Goal: Task Accomplishment & Management: Use online tool/utility

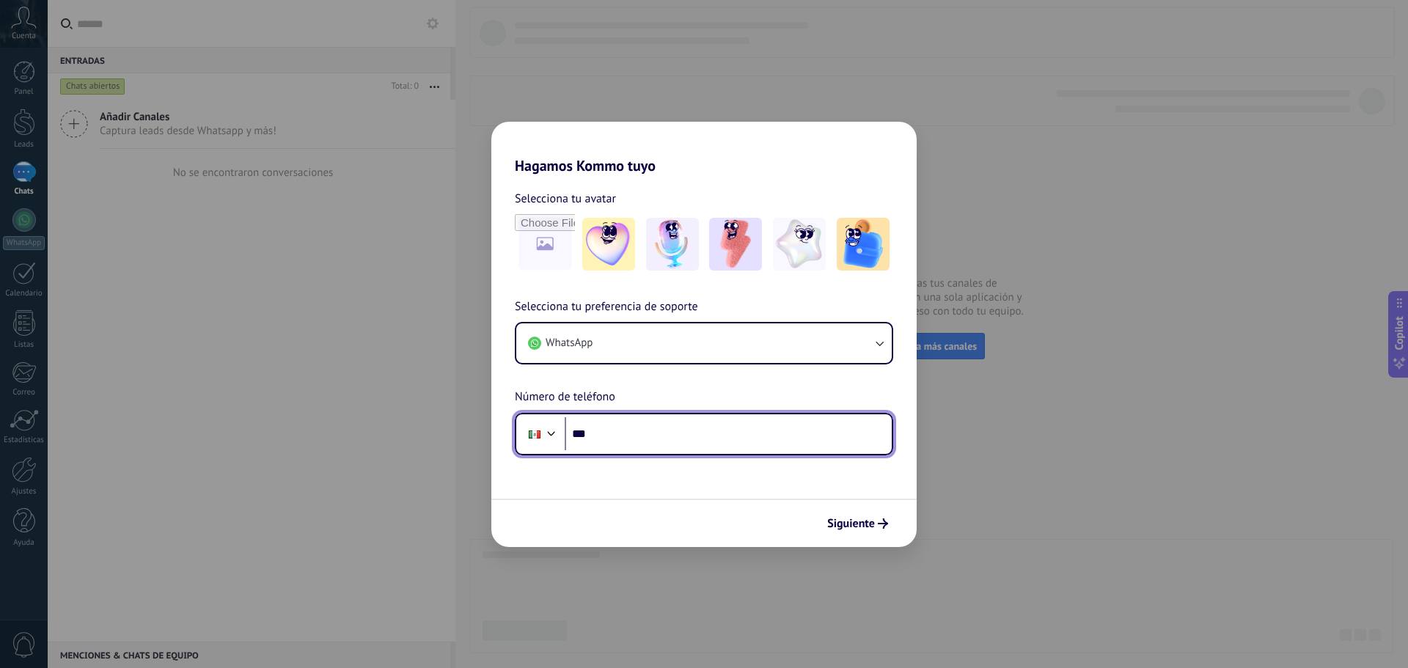
click at [681, 427] on input "***" at bounding box center [728, 434] width 327 height 34
type input "**********"
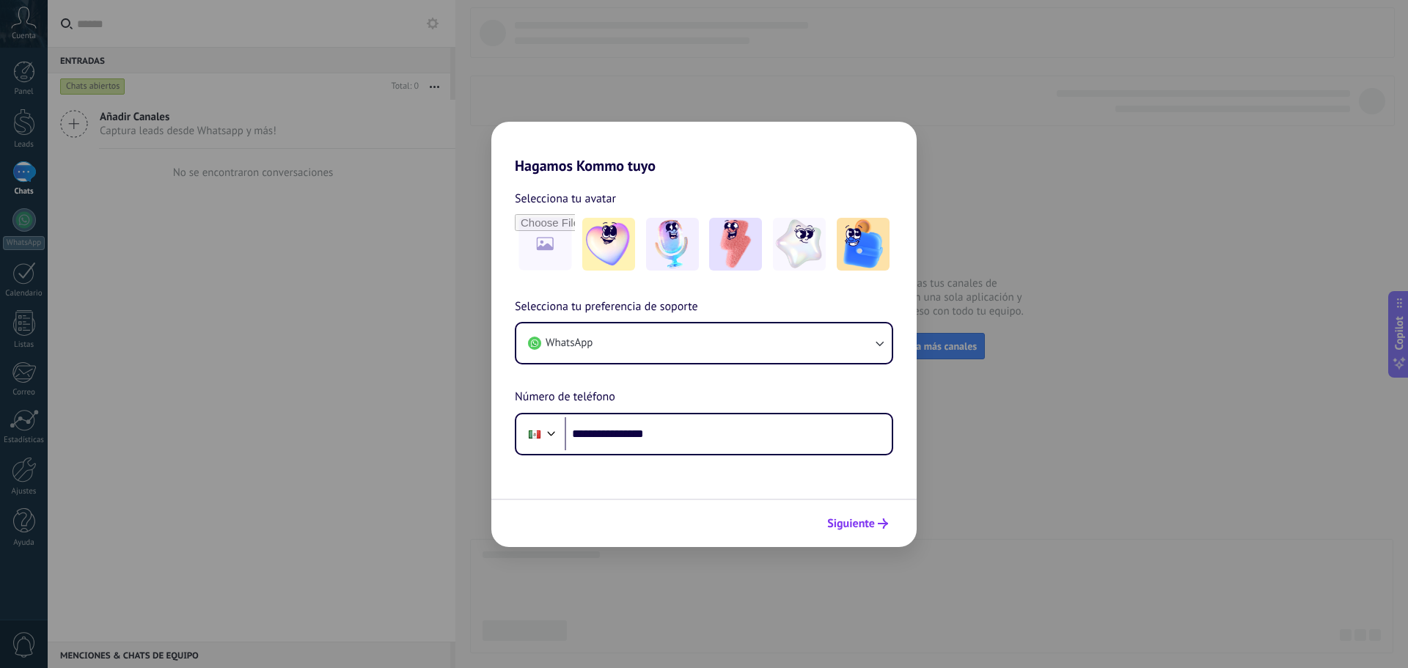
click at [866, 521] on span "Siguiente" at bounding box center [851, 524] width 48 height 10
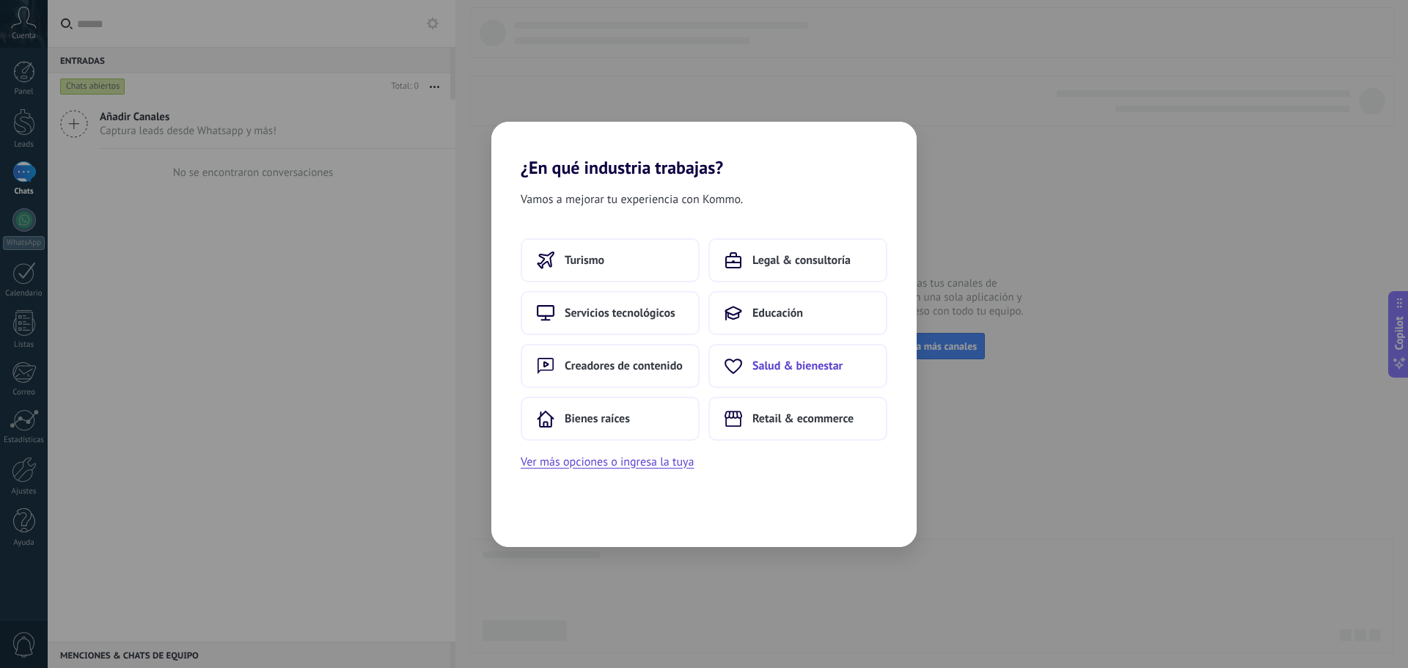
click at [823, 372] on span "Salud & bienestar" at bounding box center [798, 366] width 90 height 15
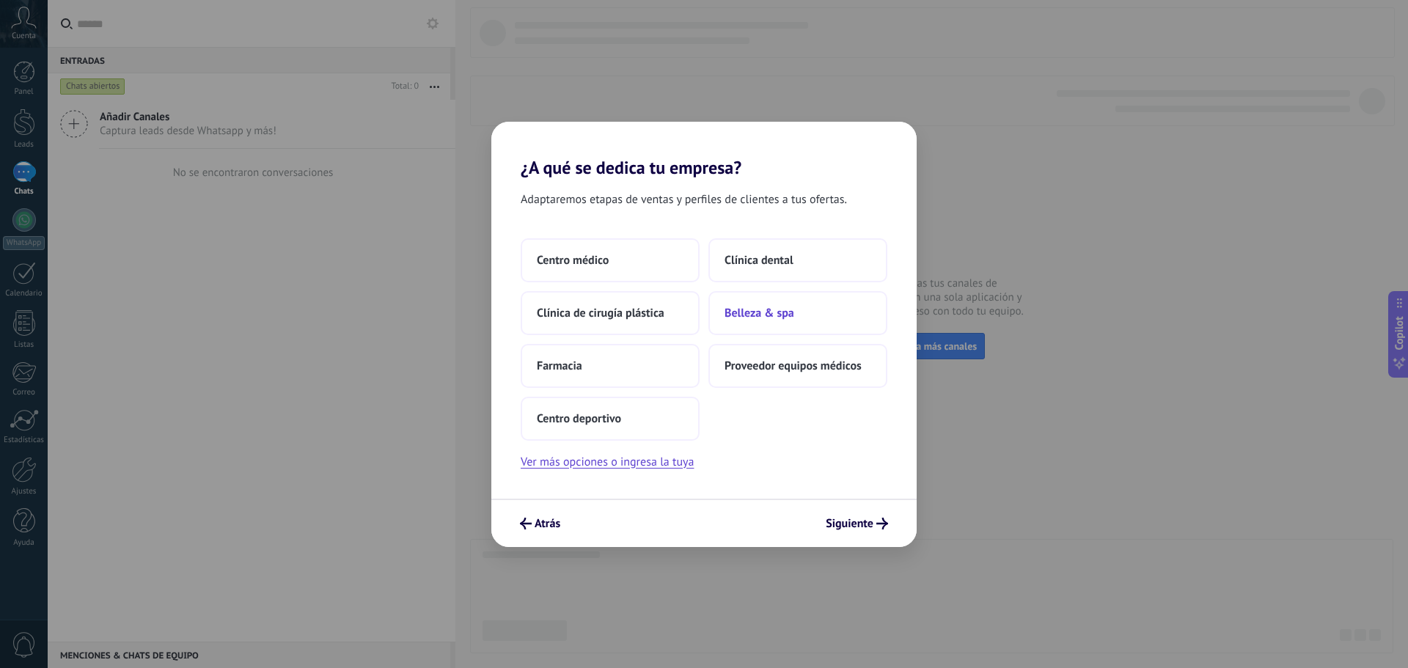
click at [780, 319] on span "Belleza & spa" at bounding box center [760, 313] width 70 height 15
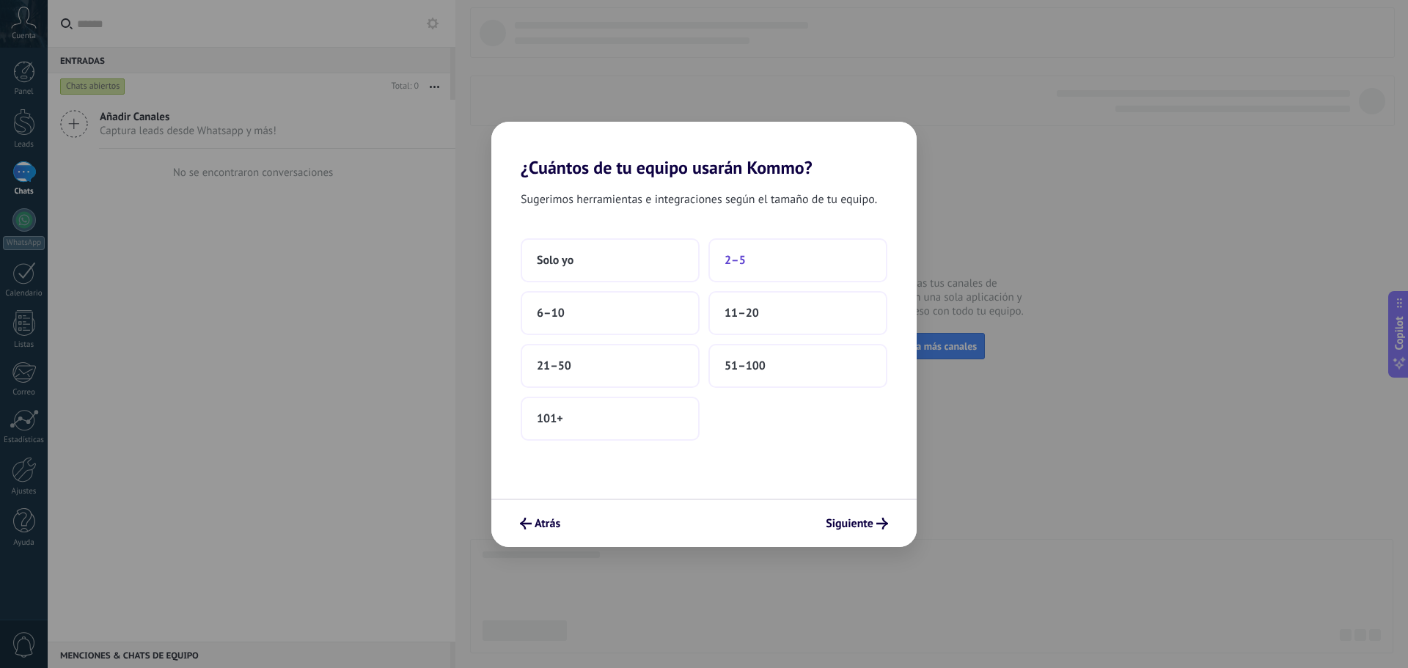
click at [745, 260] on span "2–5" at bounding box center [735, 260] width 21 height 15
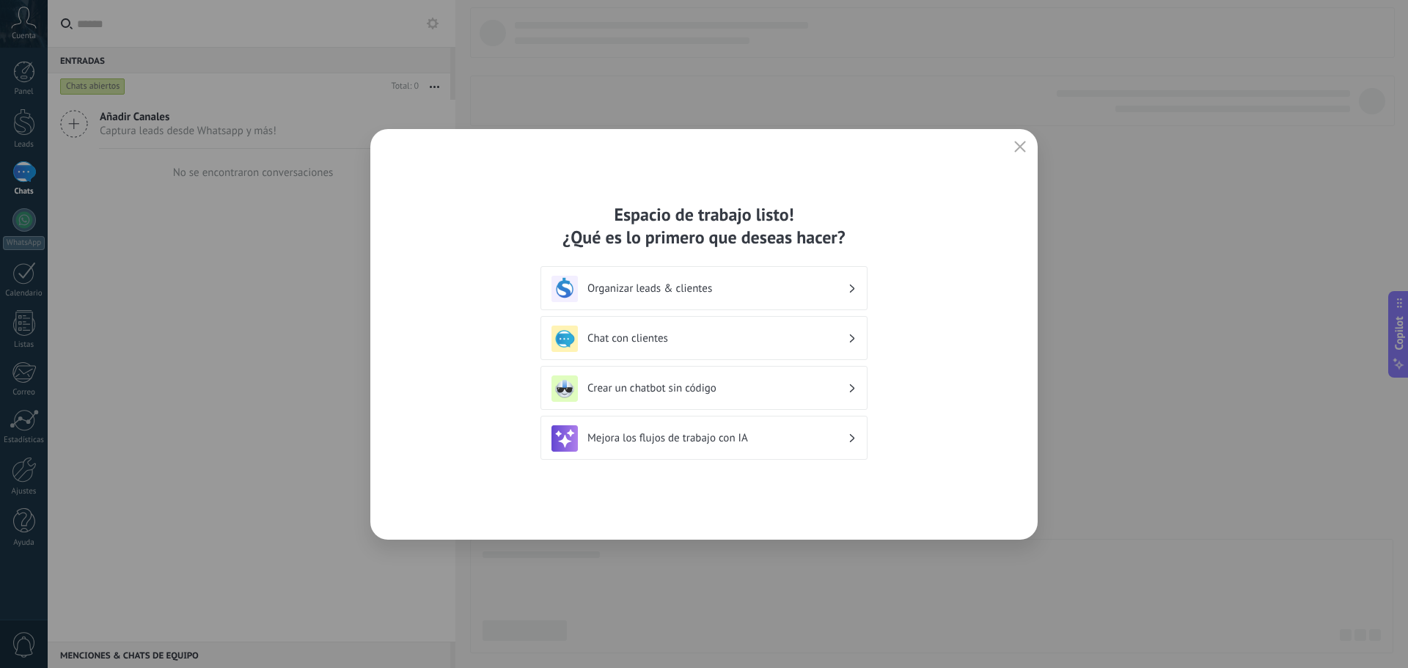
click at [694, 345] on h3 "Chat con clientes" at bounding box center [718, 339] width 260 height 14
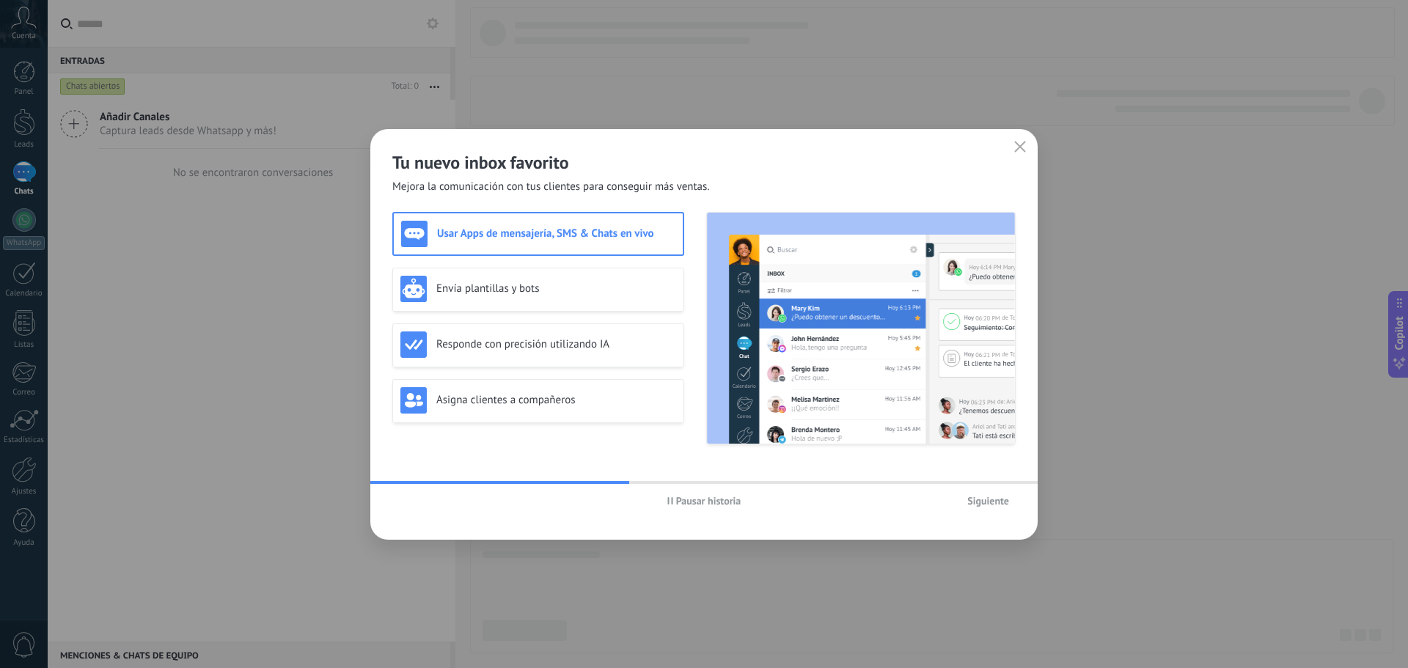
click at [990, 501] on span "Siguiente" at bounding box center [988, 501] width 42 height 10
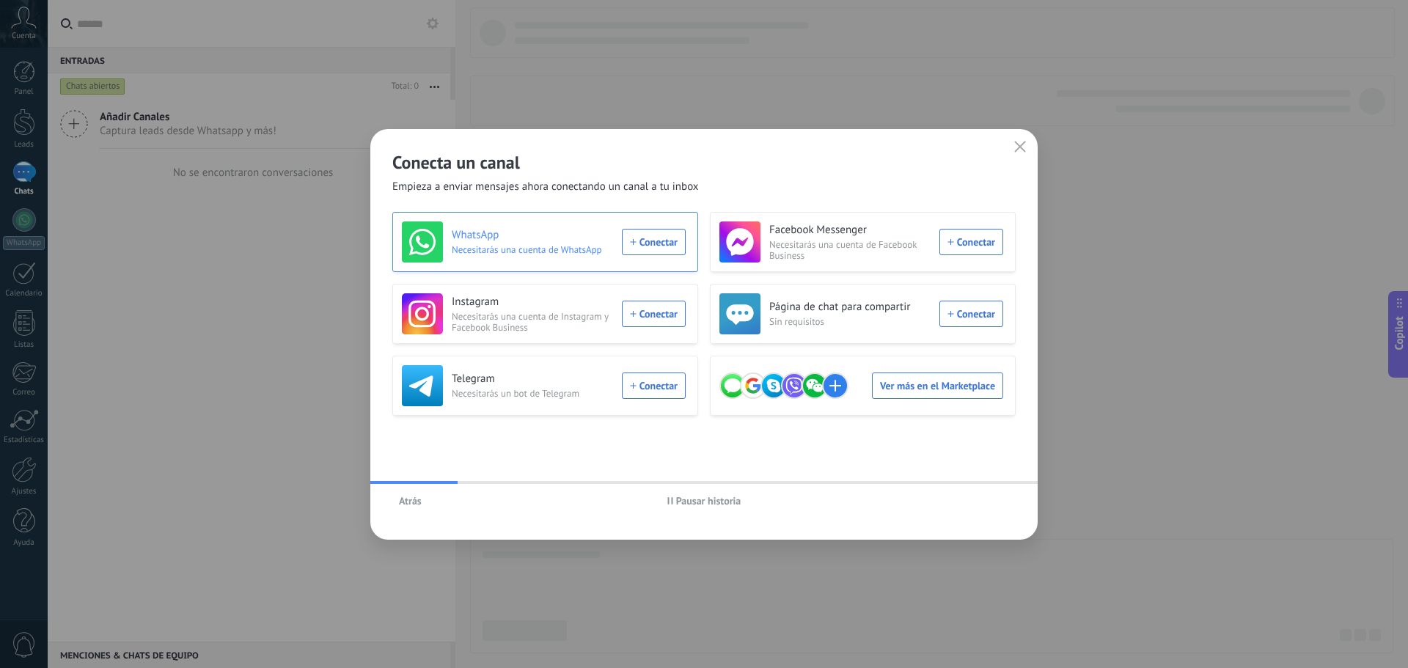
click at [643, 245] on div "WhatsApp Necesitarás una cuenta de WhatsApp Conectar" at bounding box center [544, 242] width 284 height 41
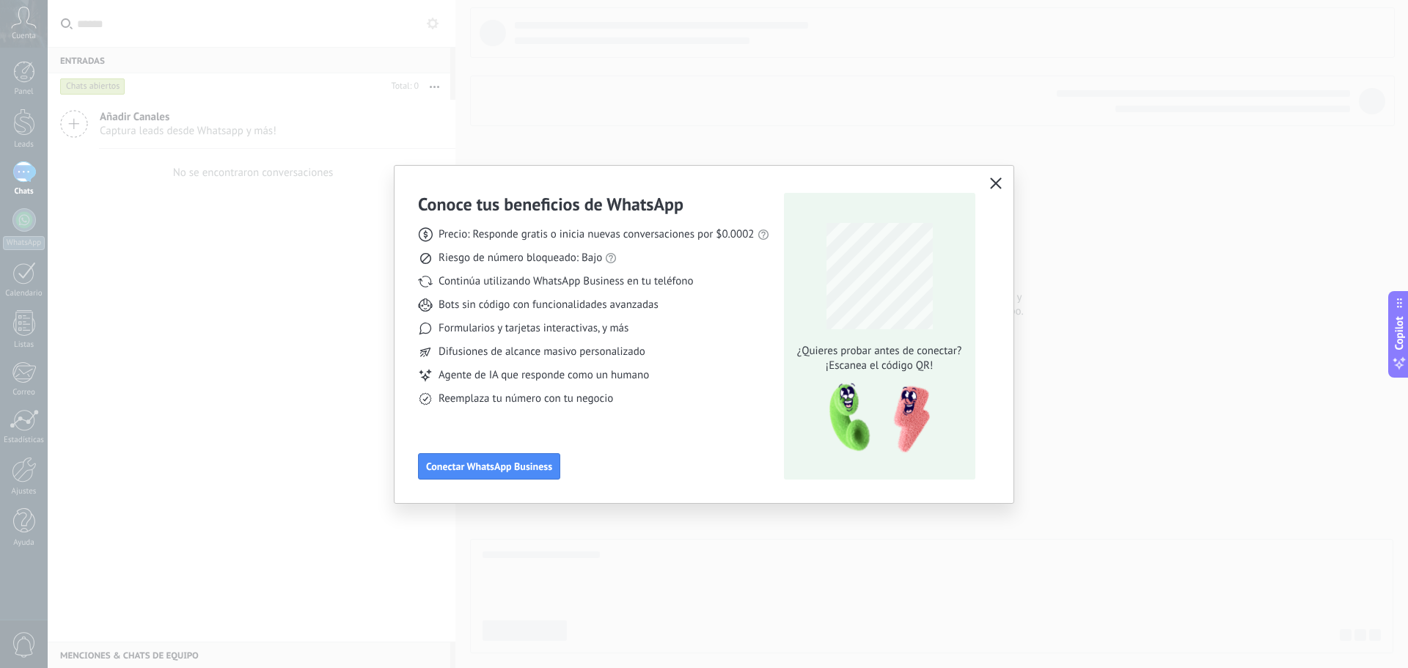
click at [998, 184] on icon "button" at bounding box center [996, 183] width 12 height 12
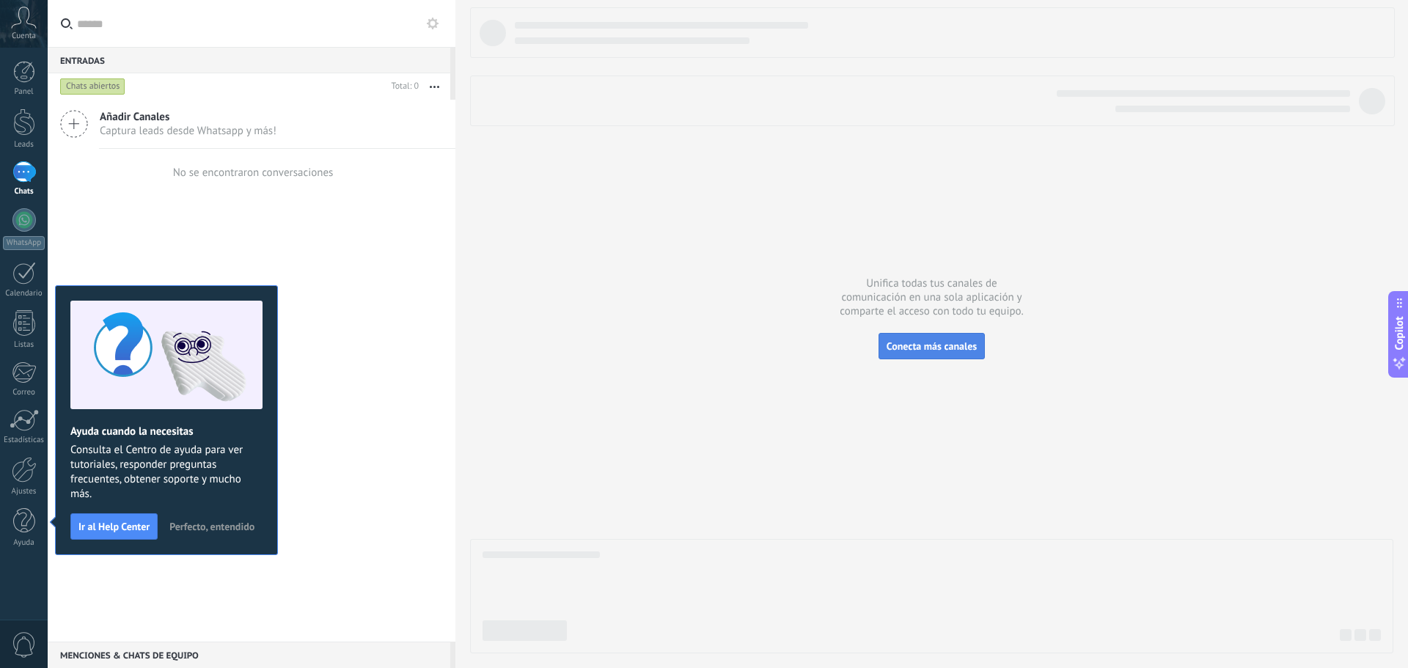
click at [932, 350] on span "Conecta más canales" at bounding box center [932, 346] width 90 height 13
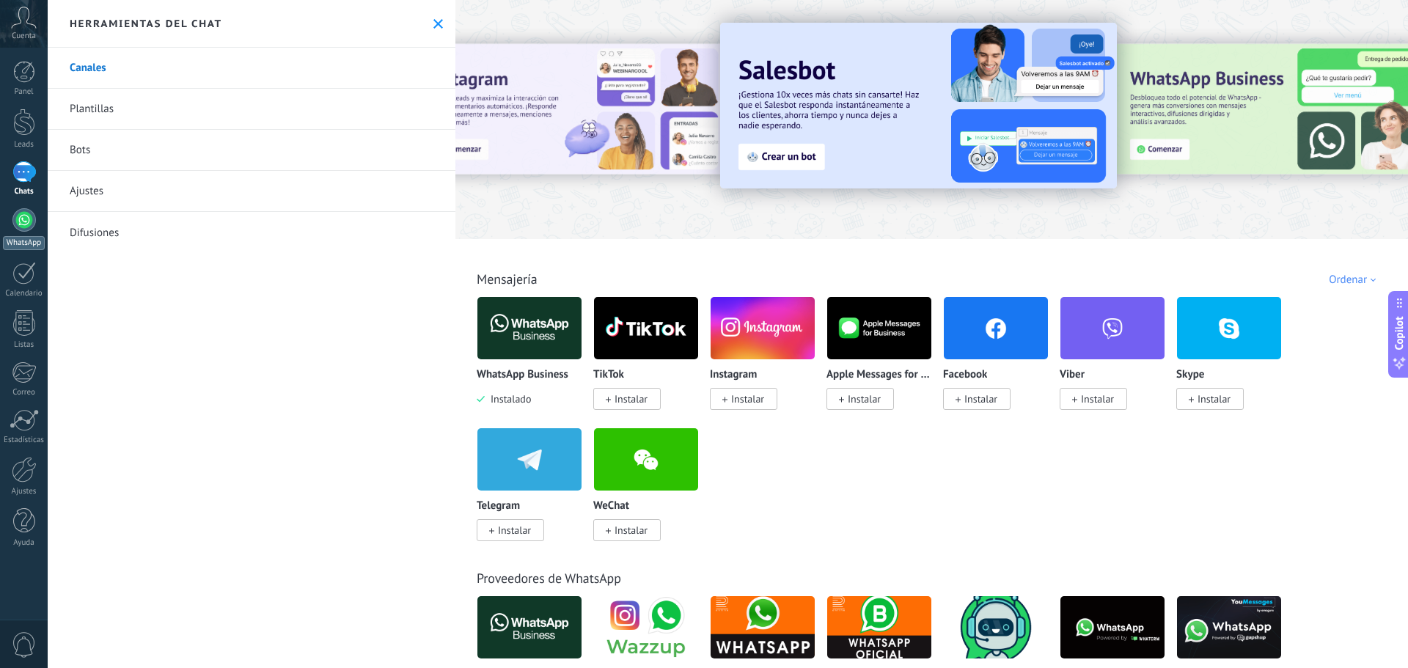
click at [23, 221] on div at bounding box center [23, 219] width 23 height 23
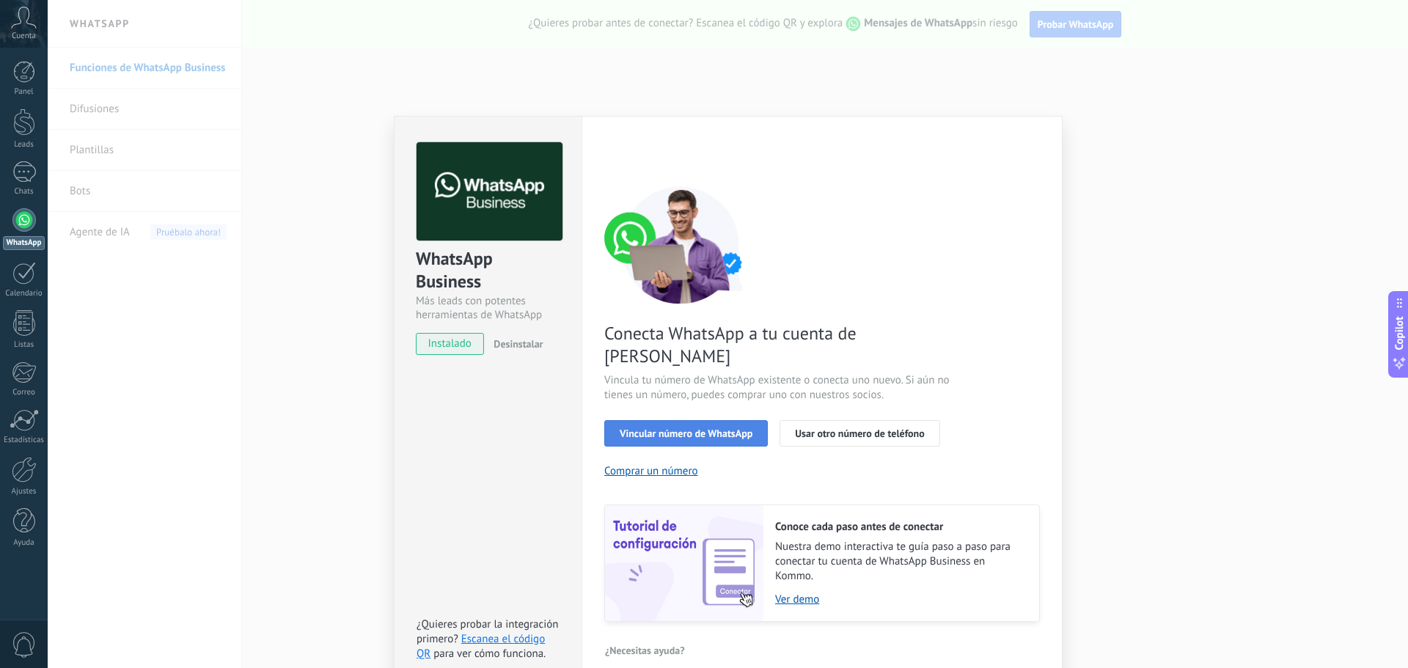
click at [700, 428] on span "Vincular número de WhatsApp" at bounding box center [686, 433] width 133 height 10
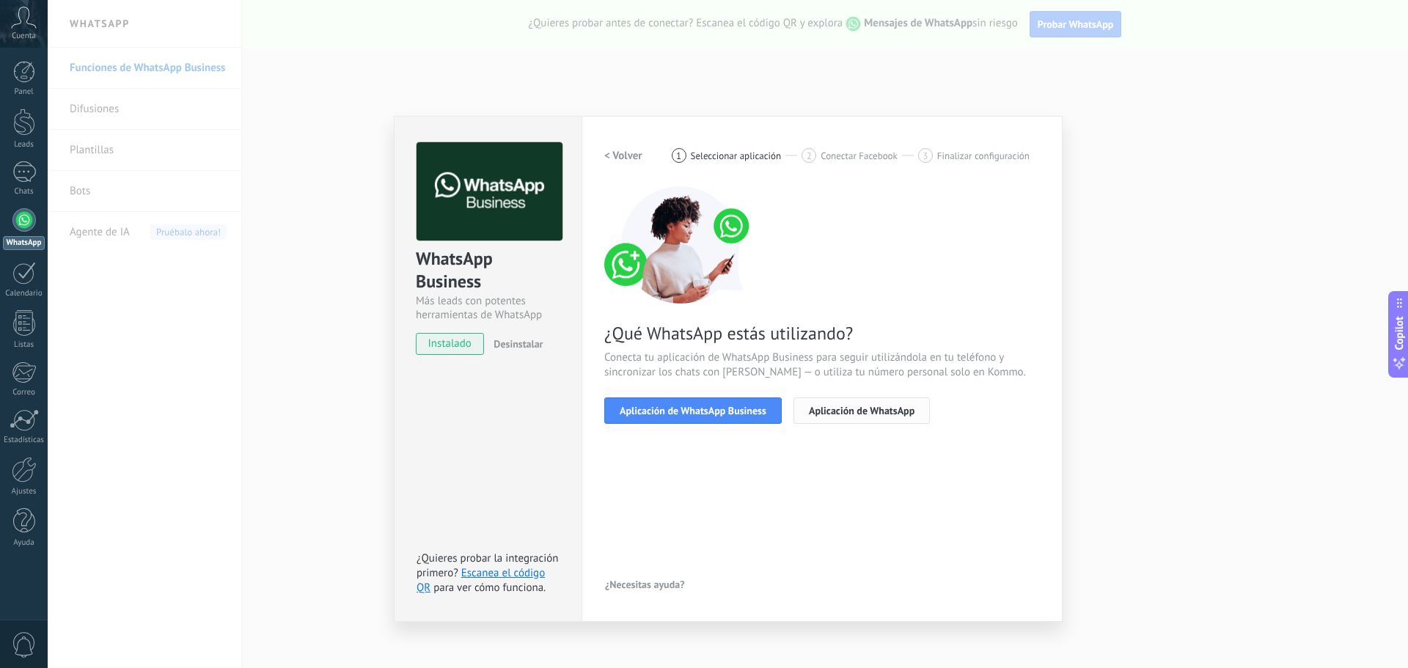
click at [846, 415] on span "Aplicación de WhatsApp" at bounding box center [862, 411] width 106 height 10
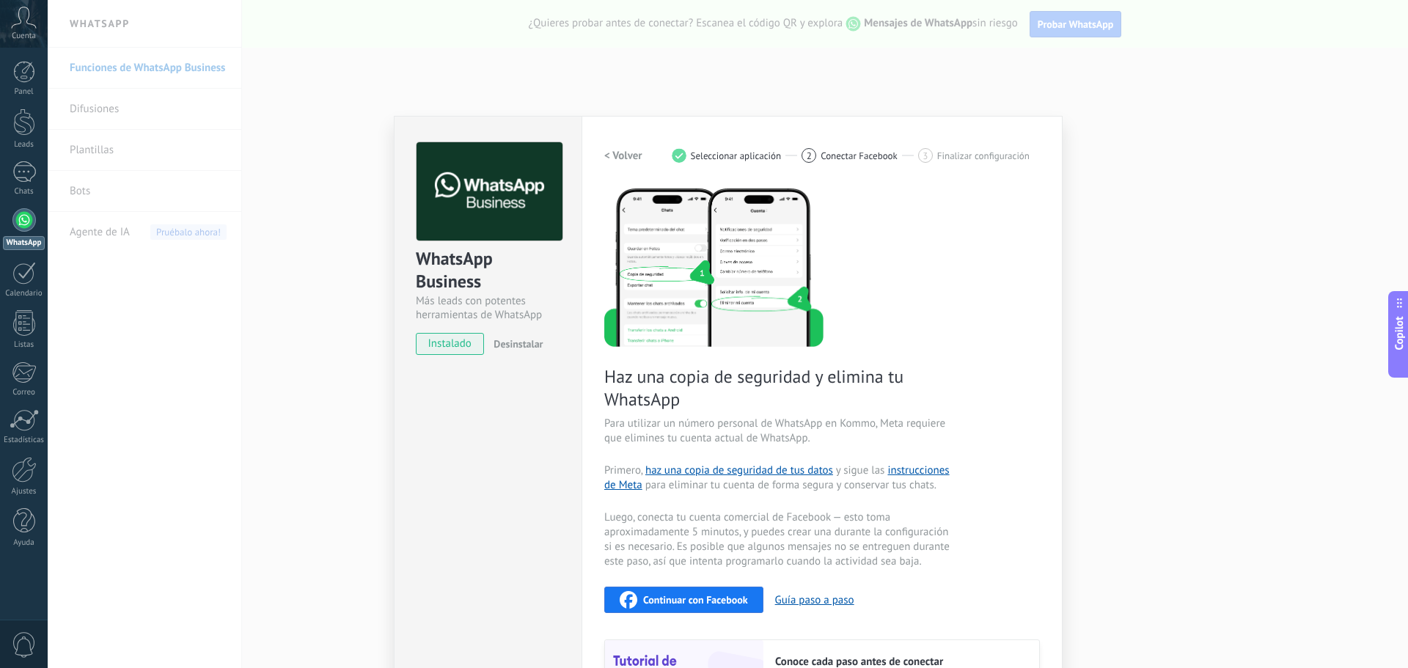
click at [333, 348] on div "WhatsApp Business Más leads con potentes herramientas de WhatsApp instalado Des…" at bounding box center [728, 334] width 1361 height 668
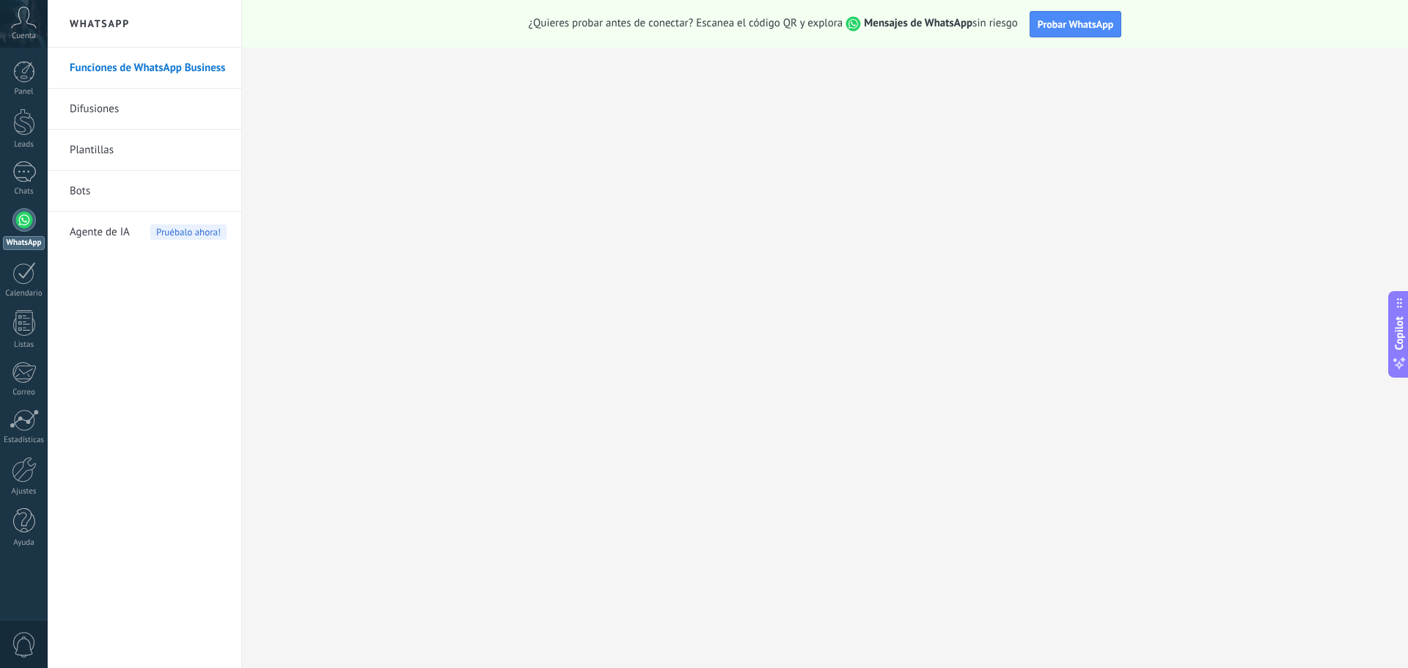
click at [25, 230] on div at bounding box center [23, 219] width 23 height 23
click at [1072, 28] on span "Probar WhatsApp" at bounding box center [1076, 24] width 76 height 13
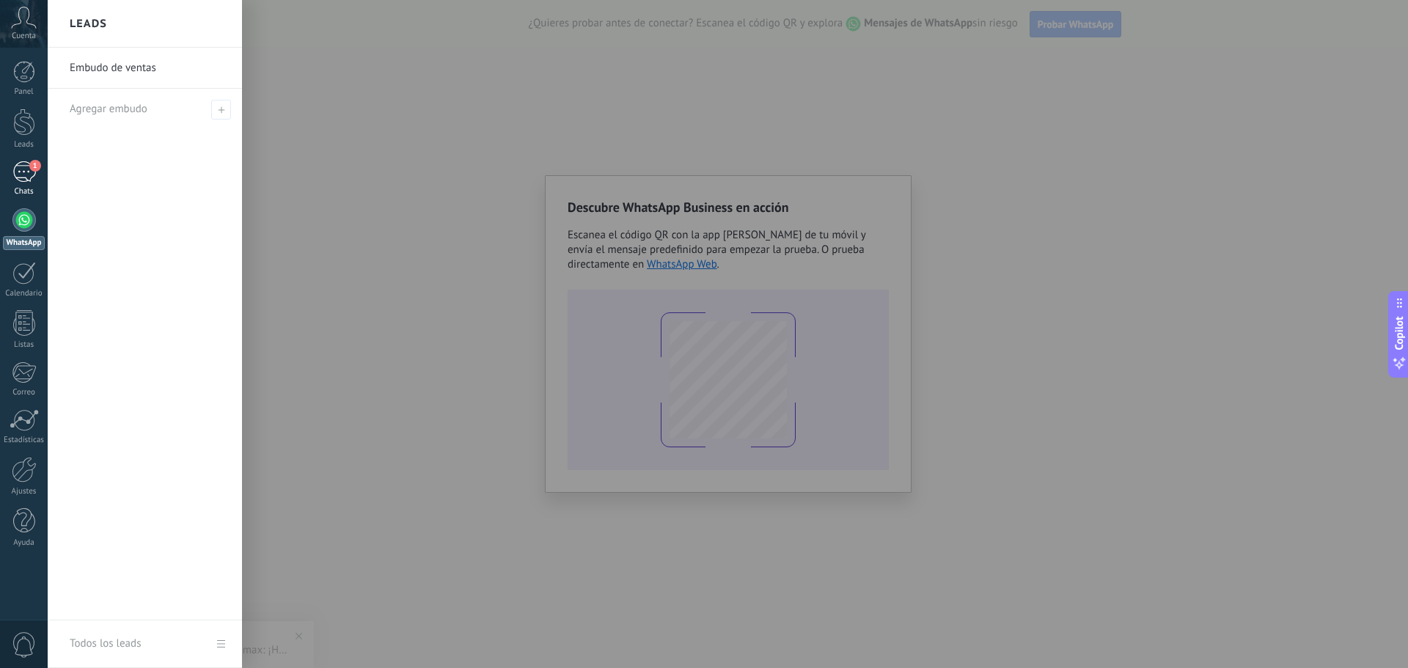
click at [26, 188] on div "Chats" at bounding box center [24, 192] width 43 height 10
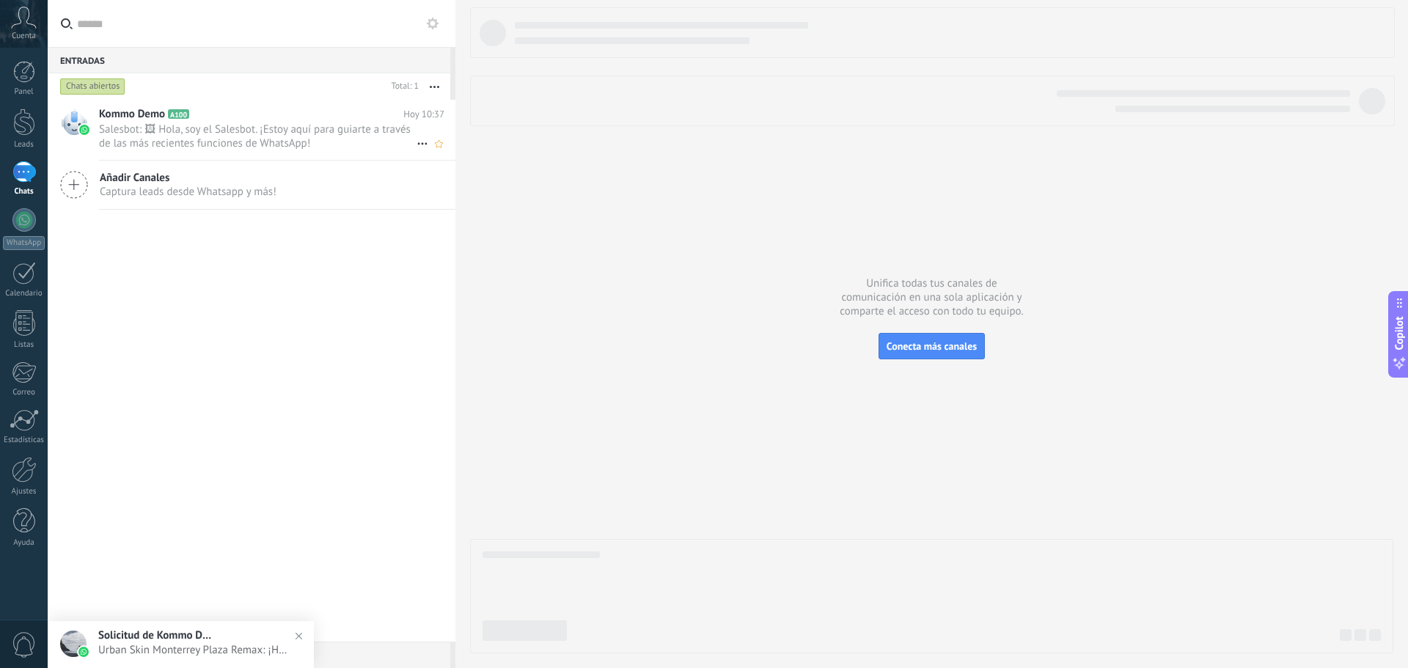
click at [285, 136] on span "Salesbot: 🖼 Hola, soy el Salesbot. ¡Estoy aquí para guiarte a través de las más…" at bounding box center [258, 136] width 318 height 28
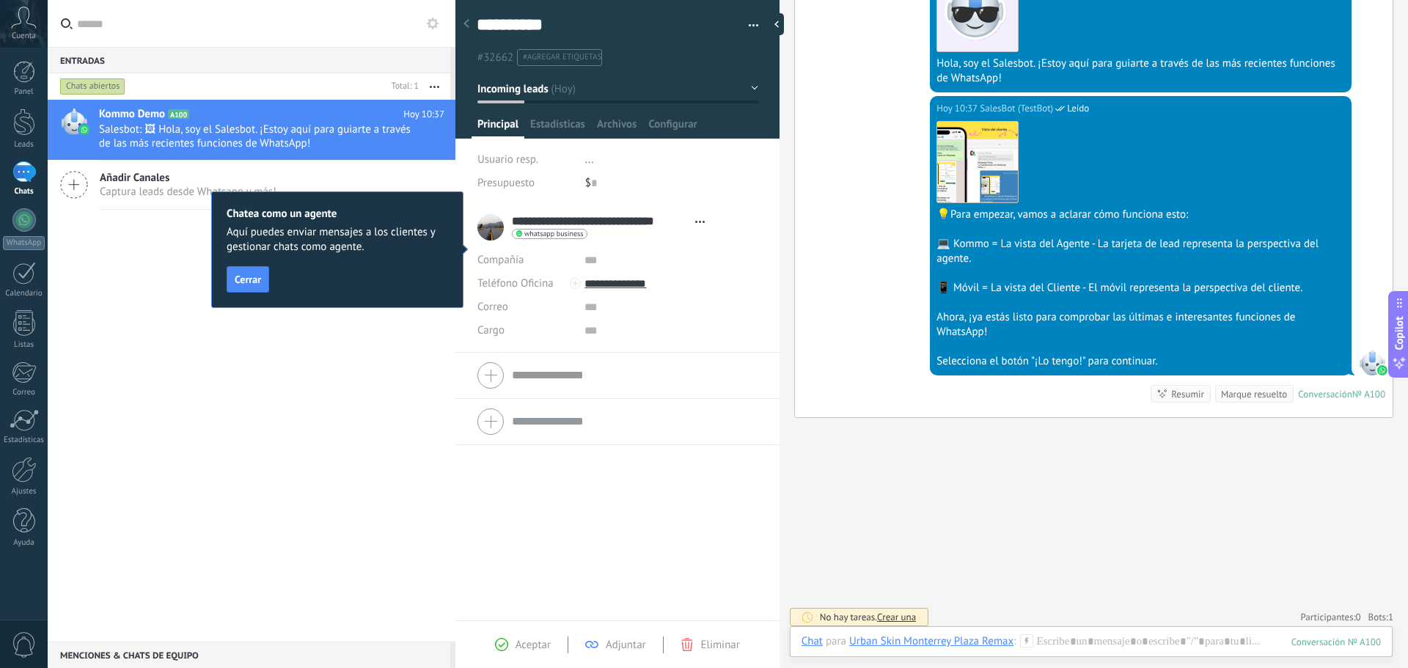
scroll to position [362, 0]
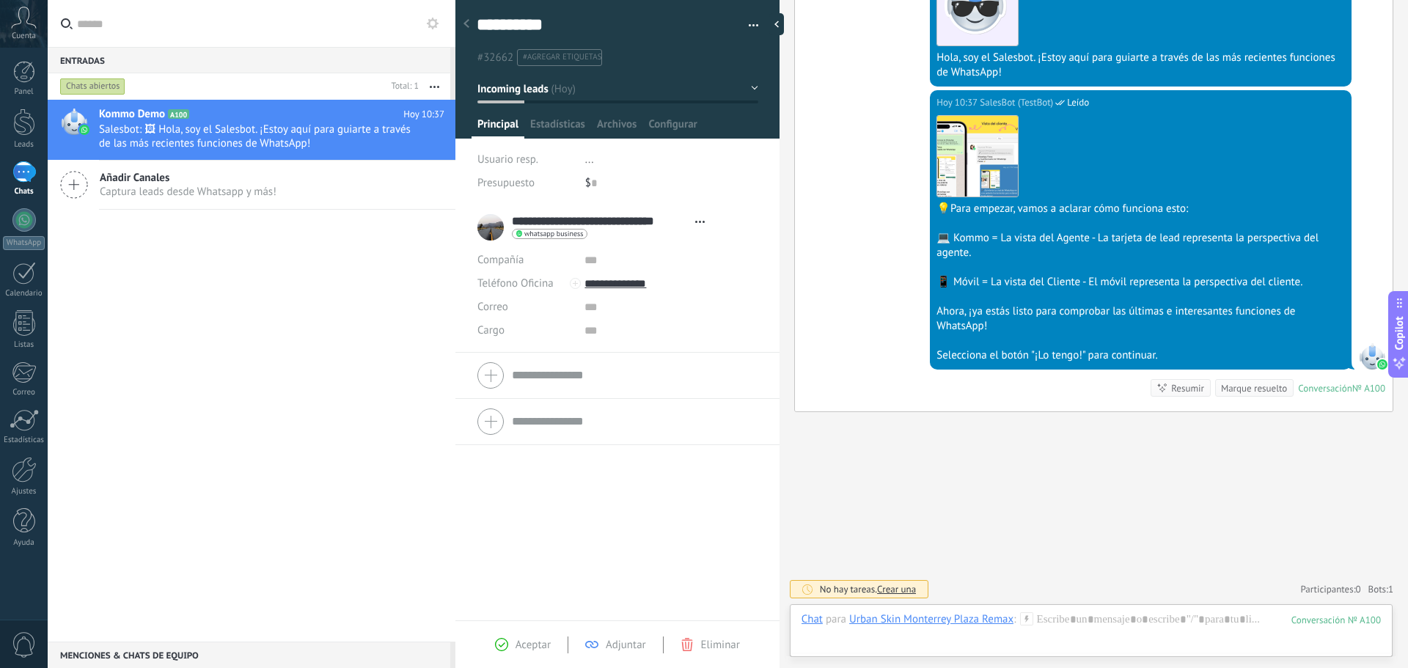
click at [13, 179] on div "1" at bounding box center [23, 171] width 23 height 21
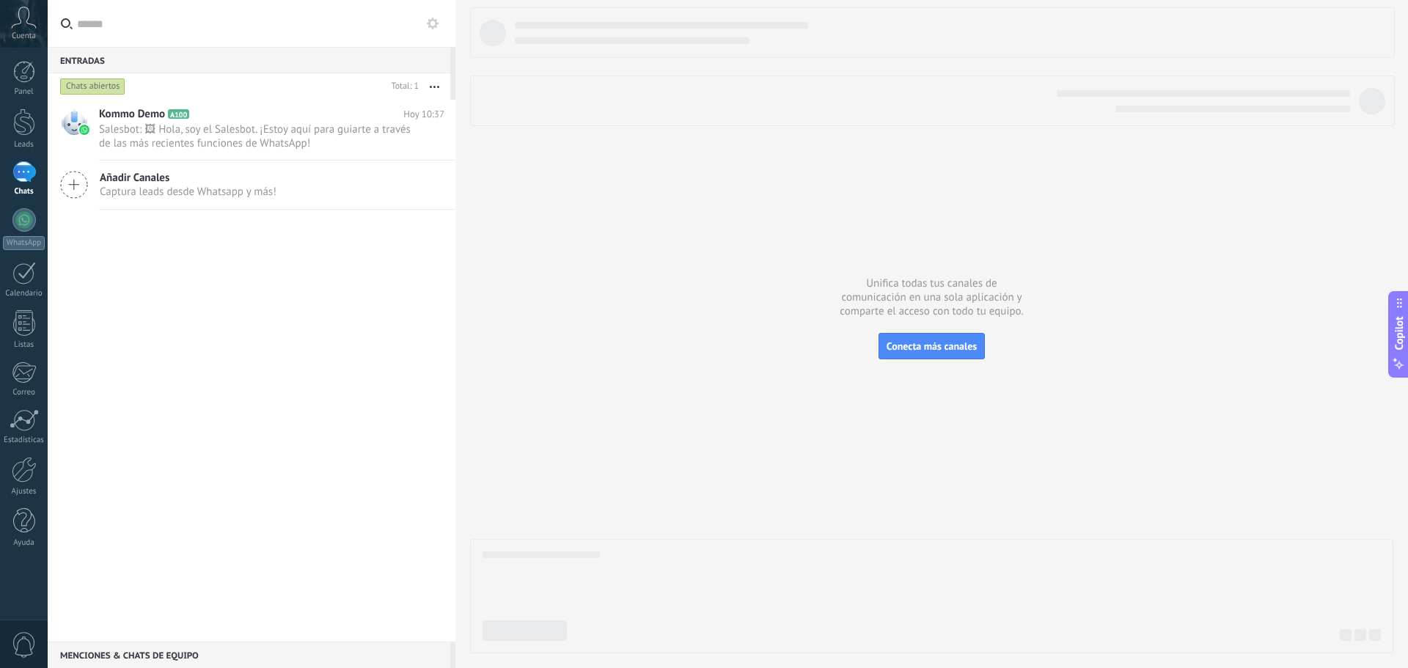
click at [22, 175] on div "1" at bounding box center [23, 171] width 23 height 21
click at [34, 175] on div "1" at bounding box center [23, 171] width 23 height 21
click at [293, 117] on h2 "Kommo Demo A100" at bounding box center [251, 114] width 304 height 15
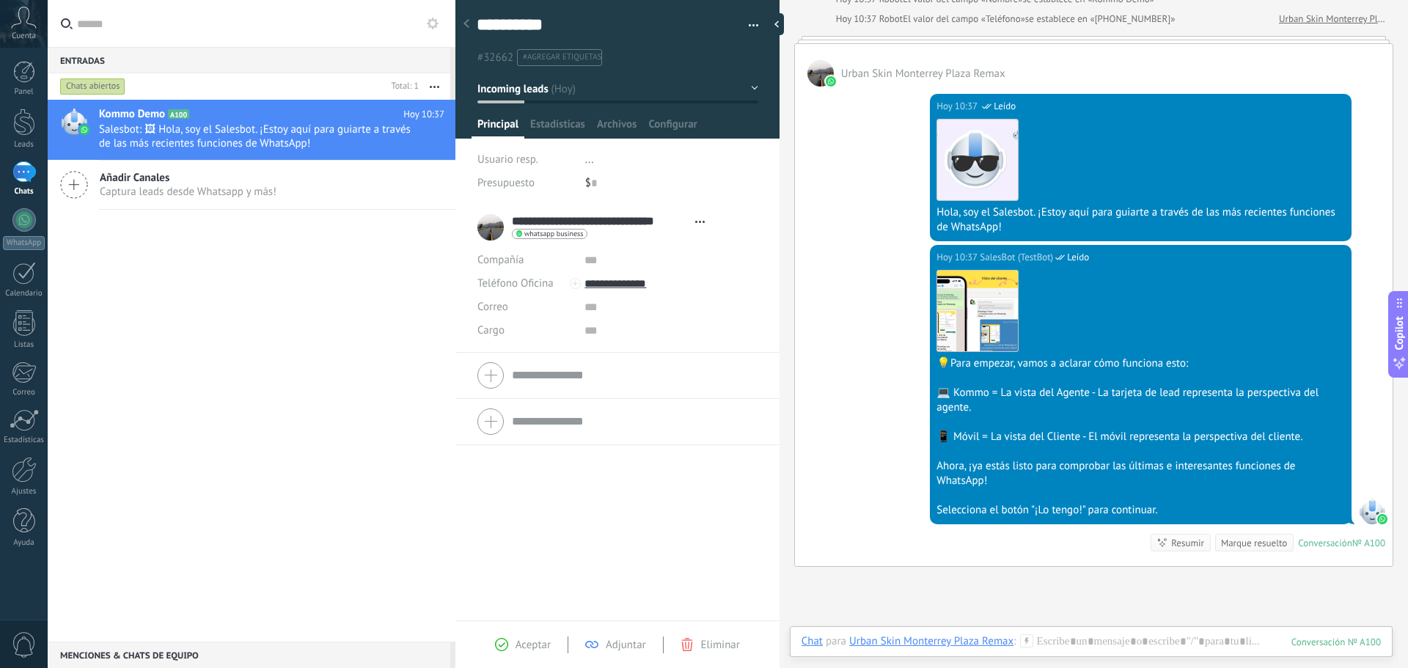
scroll to position [362, 0]
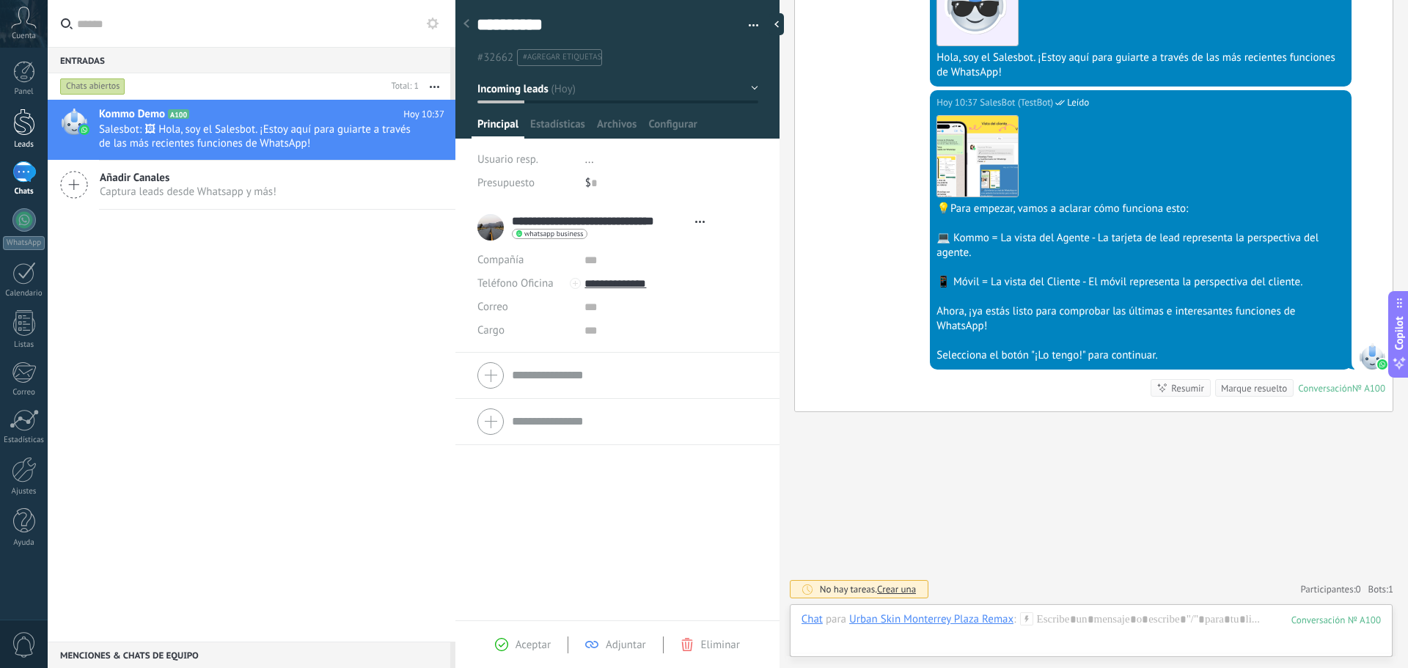
click at [32, 129] on div at bounding box center [24, 122] width 22 height 27
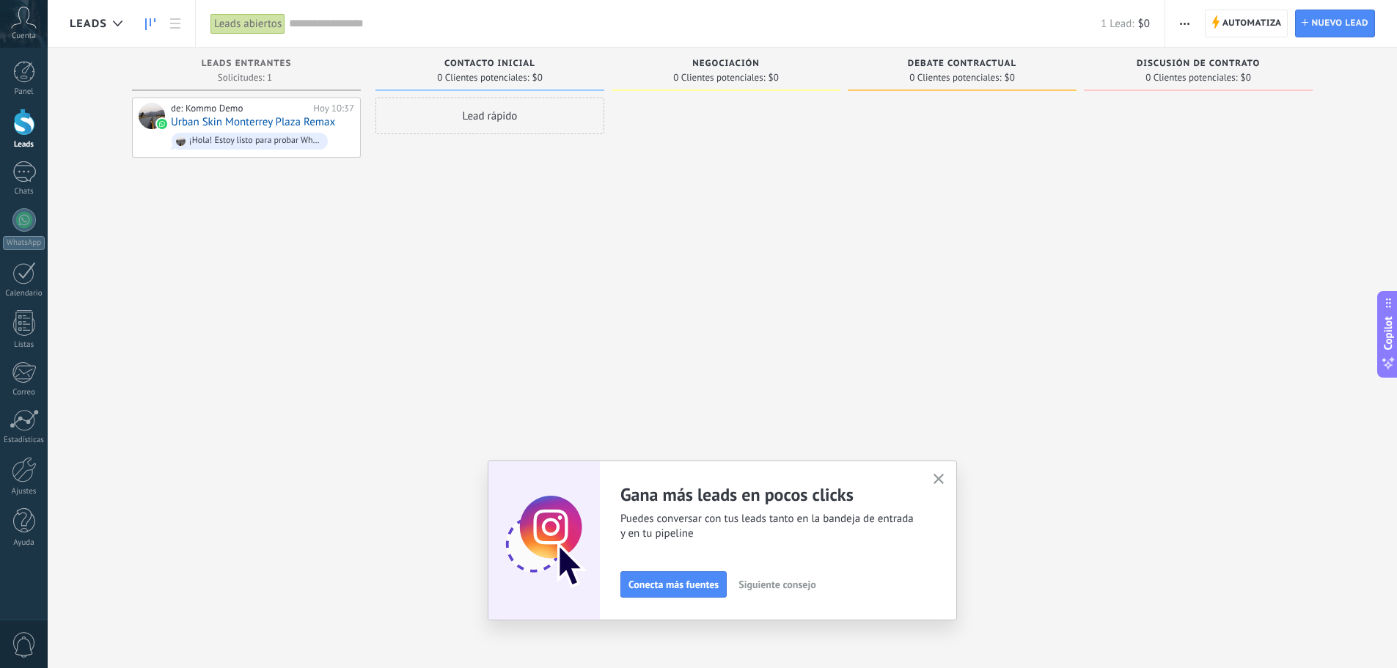
click at [944, 475] on icon "button" at bounding box center [939, 479] width 11 height 11
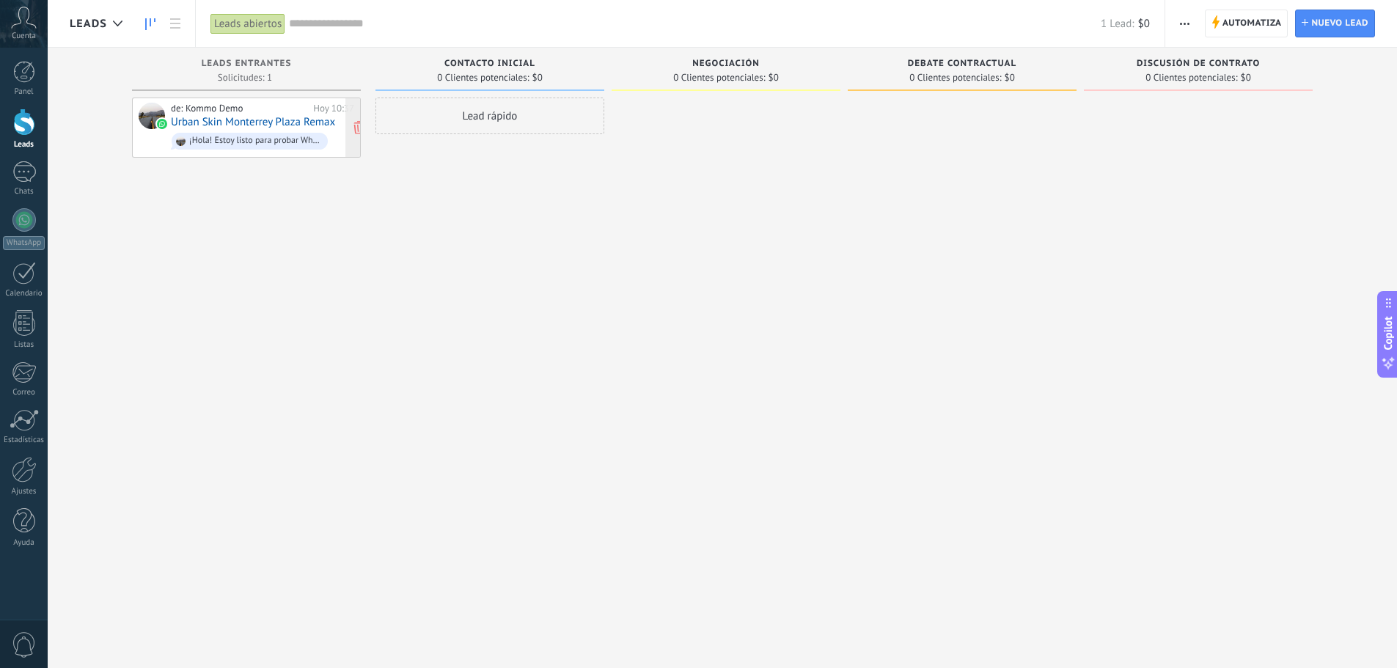
click at [232, 122] on link "Urban Skin Monterrey Plaza Remax" at bounding box center [253, 122] width 164 height 12
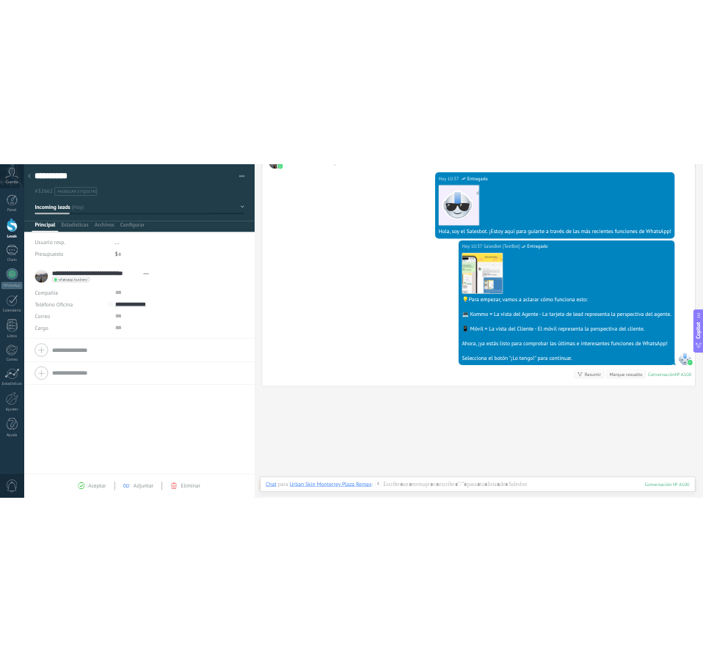
scroll to position [206, 0]
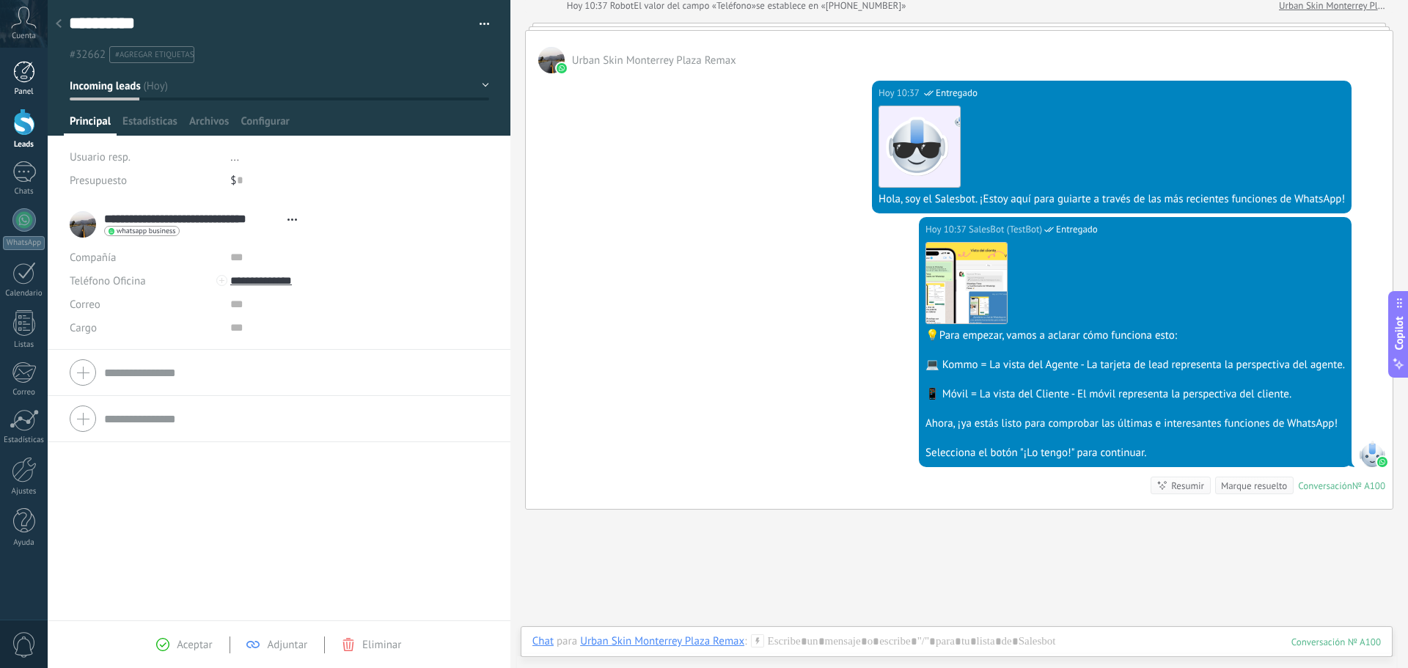
click at [25, 86] on link "Panel" at bounding box center [24, 79] width 48 height 36
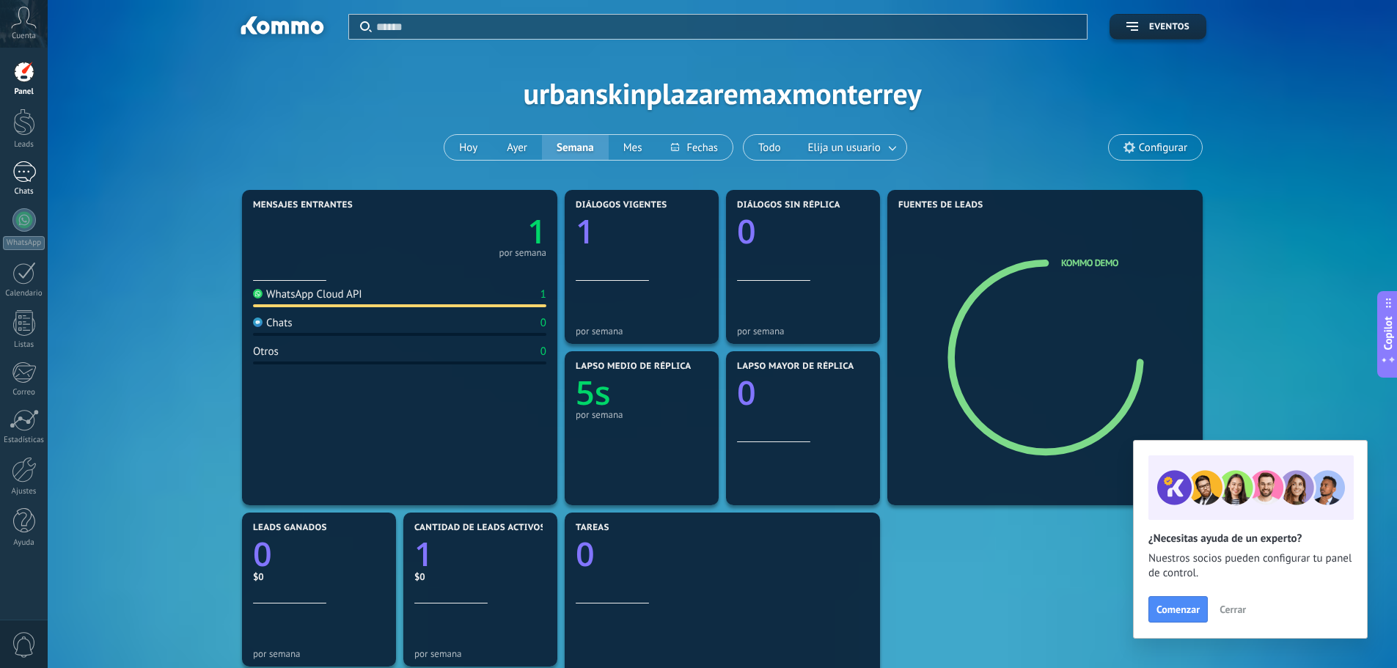
click at [10, 175] on link "1 Chats" at bounding box center [24, 178] width 48 height 35
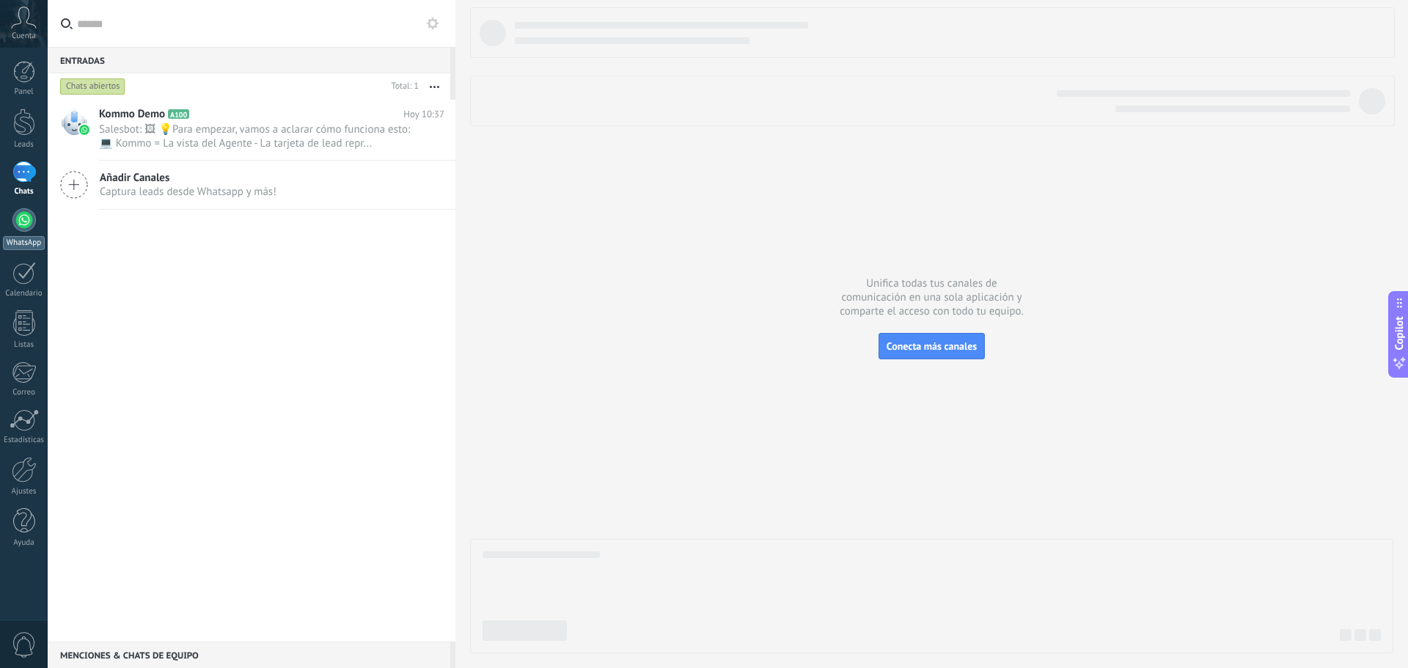
click at [21, 225] on div at bounding box center [23, 219] width 23 height 23
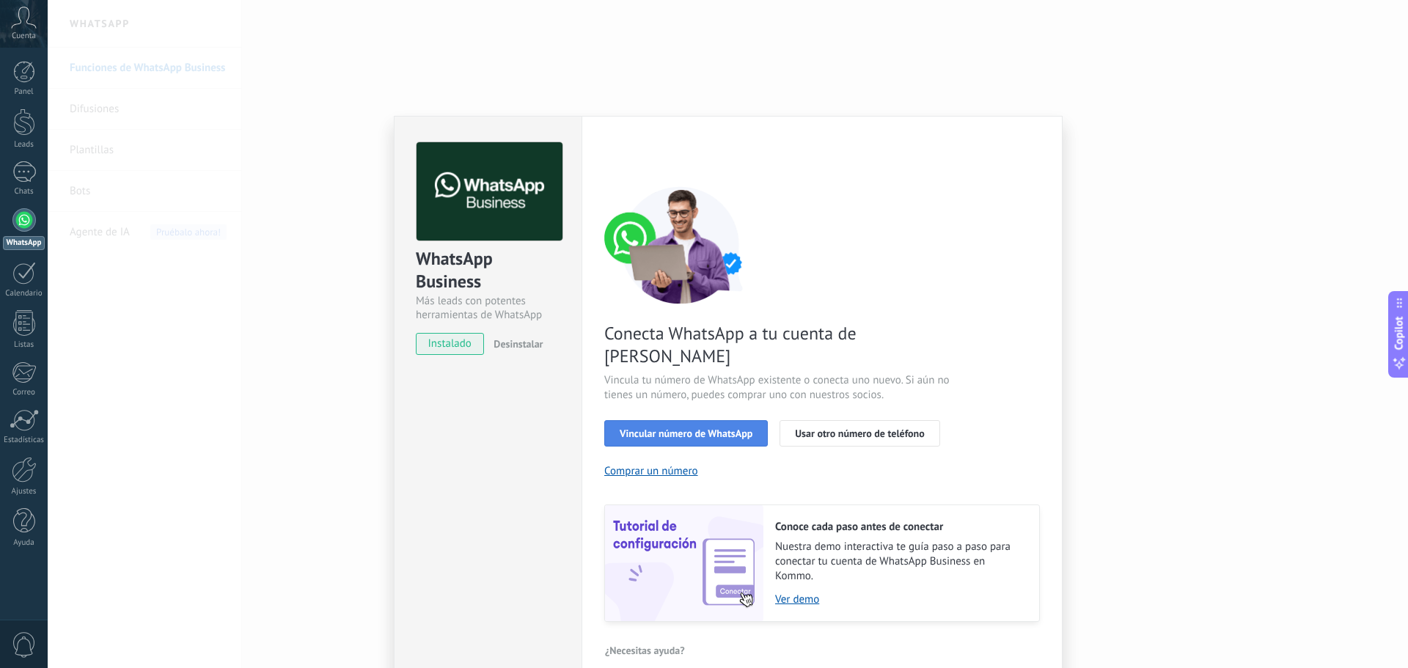
click at [706, 428] on span "Vincular número de WhatsApp" at bounding box center [686, 433] width 133 height 10
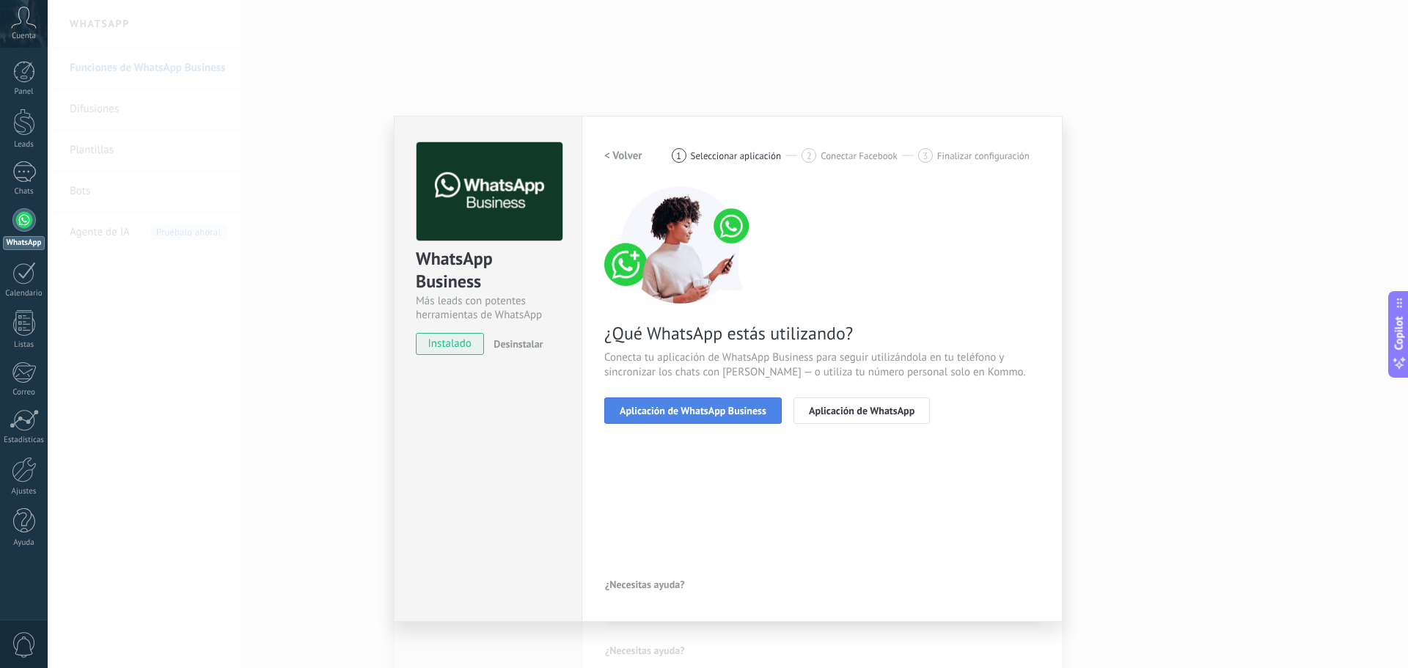
click at [705, 414] on span "Aplicación de WhatsApp Business" at bounding box center [693, 411] width 147 height 10
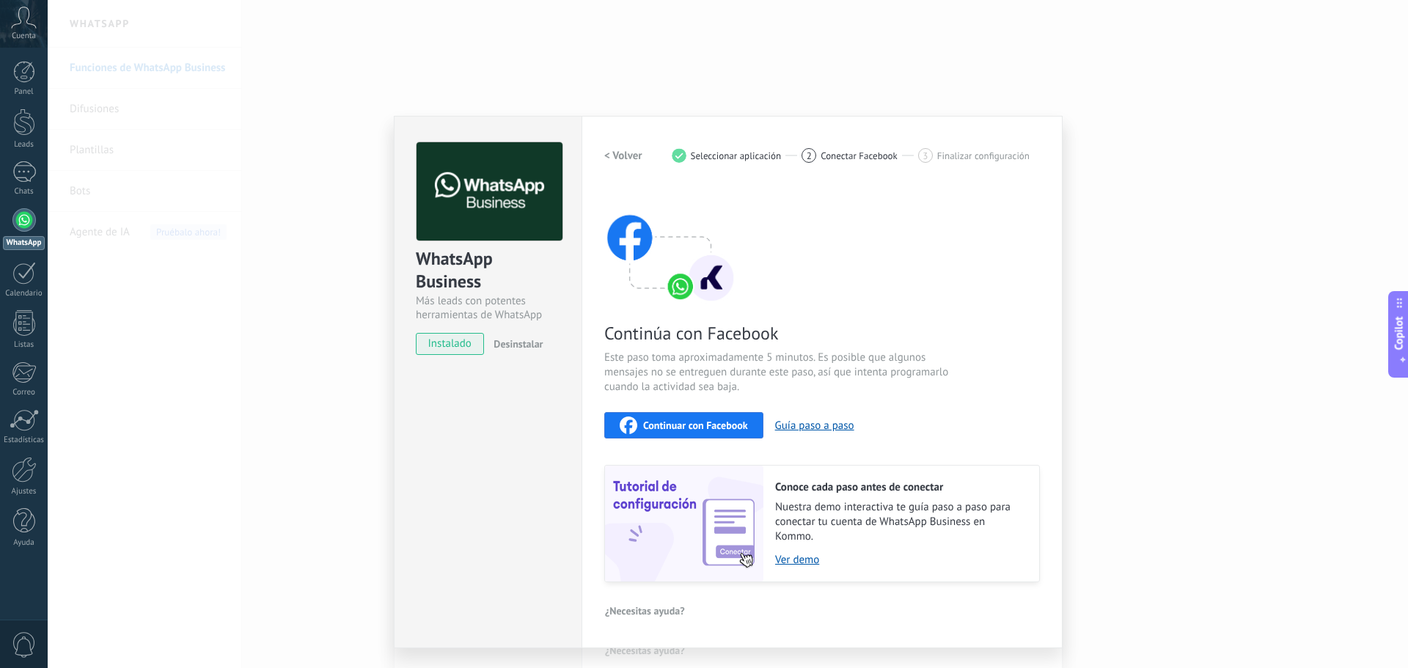
click at [339, 233] on div "WhatsApp Business Más leads con potentes herramientas de WhatsApp instalado Des…" at bounding box center [728, 334] width 1361 height 668
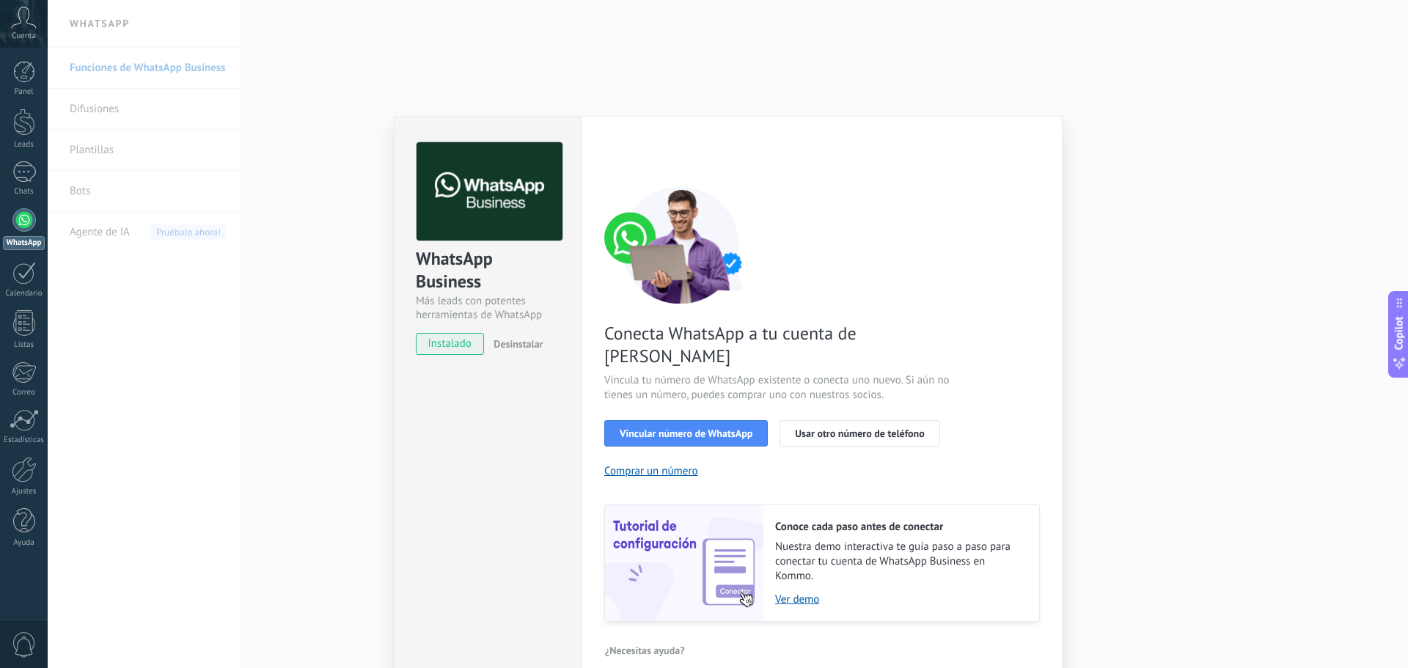
click at [365, 235] on div "WhatsApp Business Más leads con potentes herramientas de WhatsApp instalado Des…" at bounding box center [728, 334] width 1361 height 668
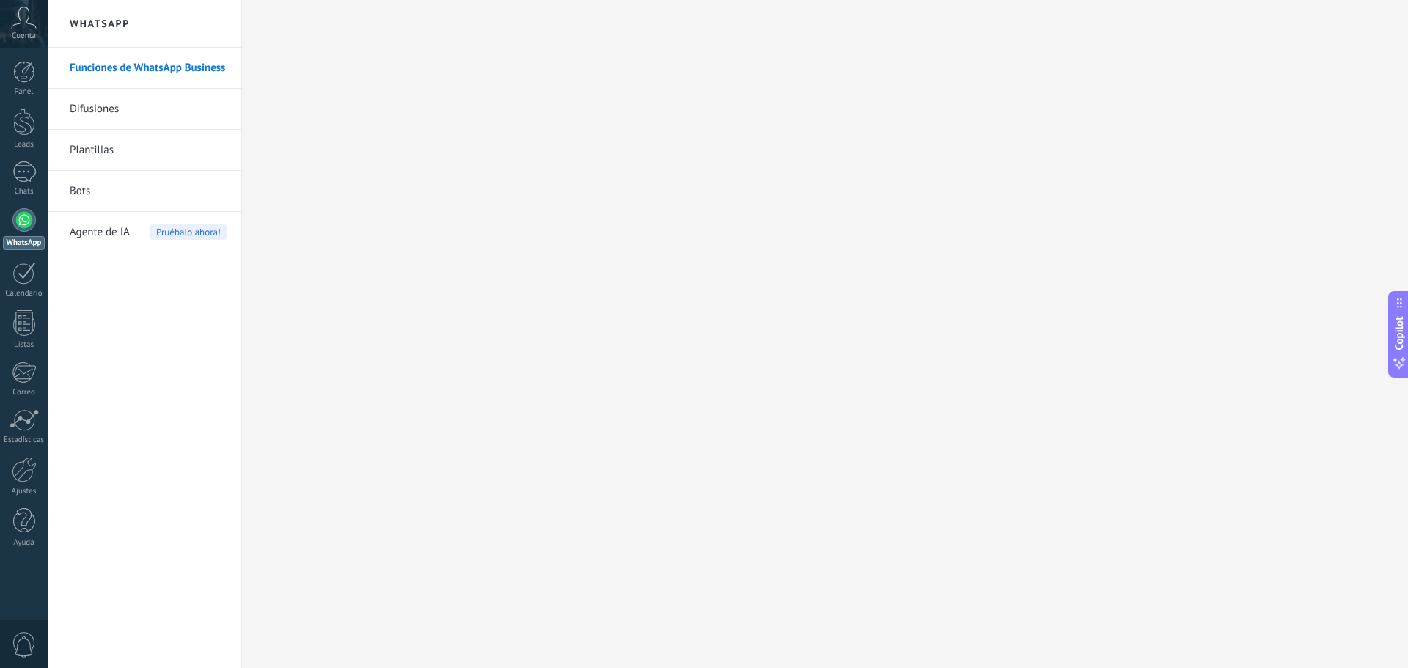
type textarea "**********"
click at [82, 107] on link "Difusiones" at bounding box center [148, 109] width 157 height 41
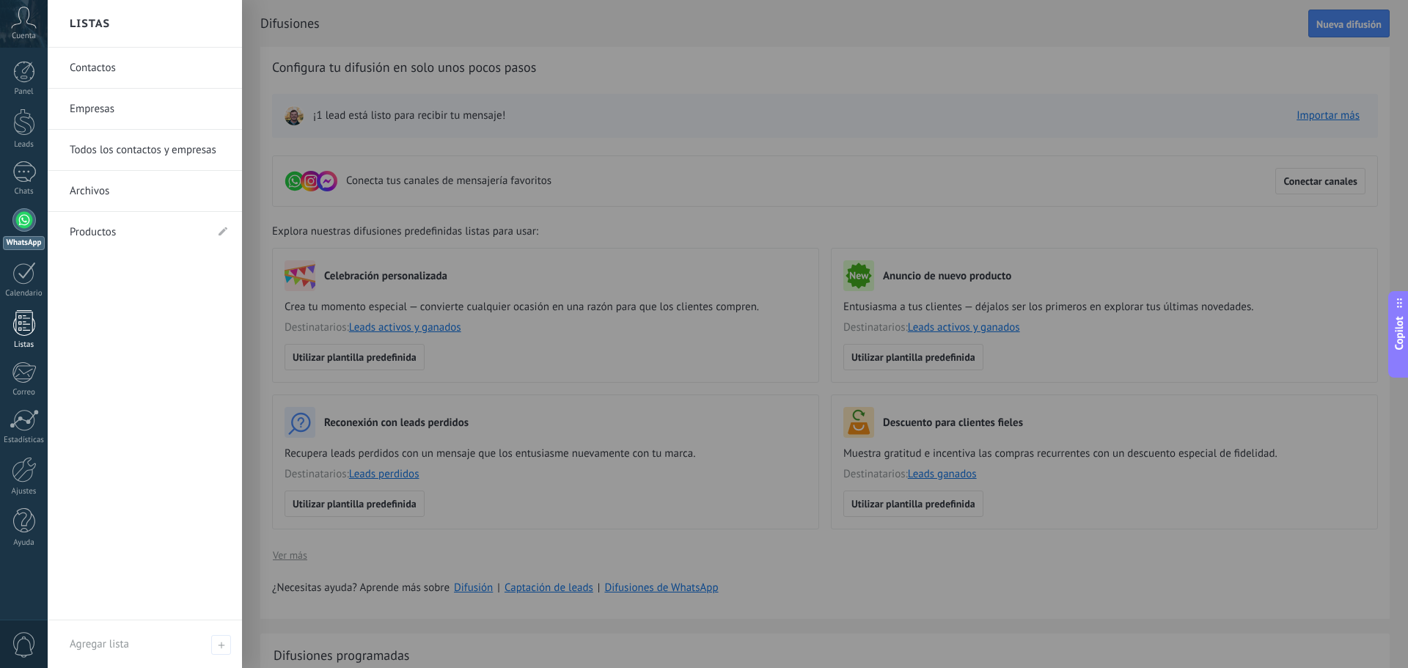
click at [28, 322] on div at bounding box center [24, 323] width 22 height 26
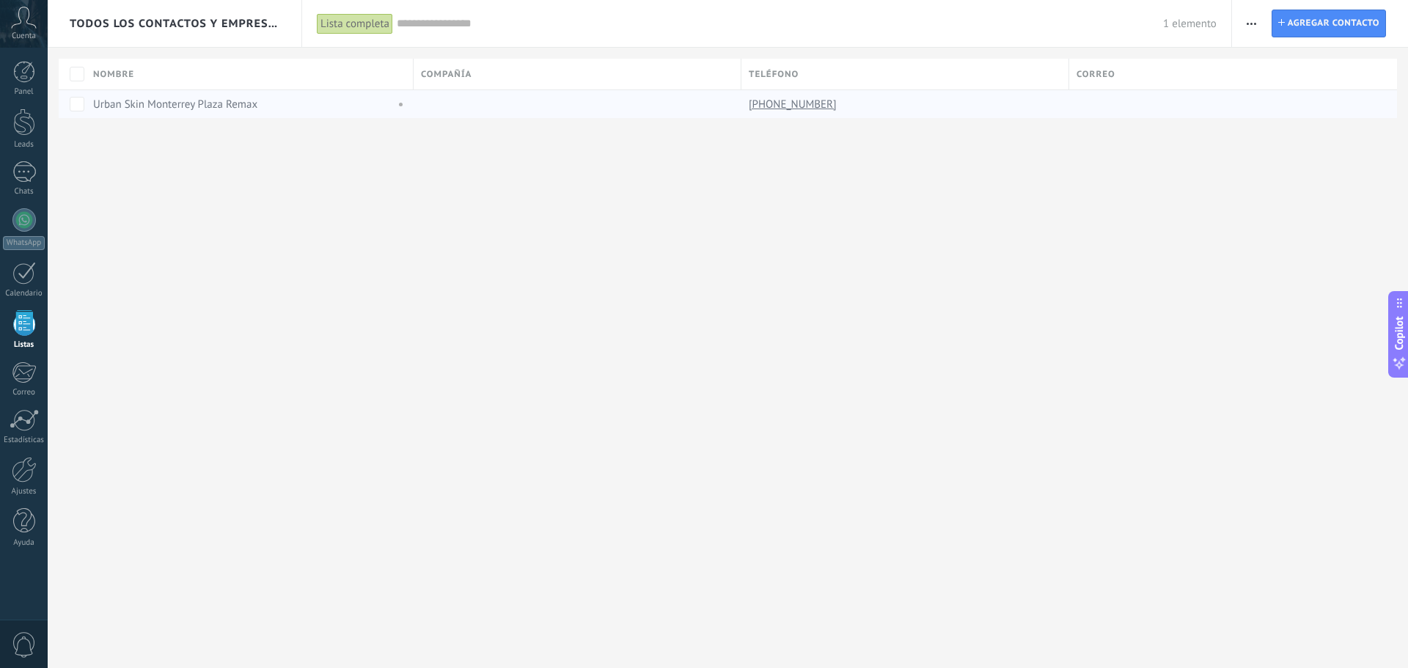
click at [229, 109] on link "Urban Skin Monterrey Plaza Remax" at bounding box center [175, 105] width 164 height 14
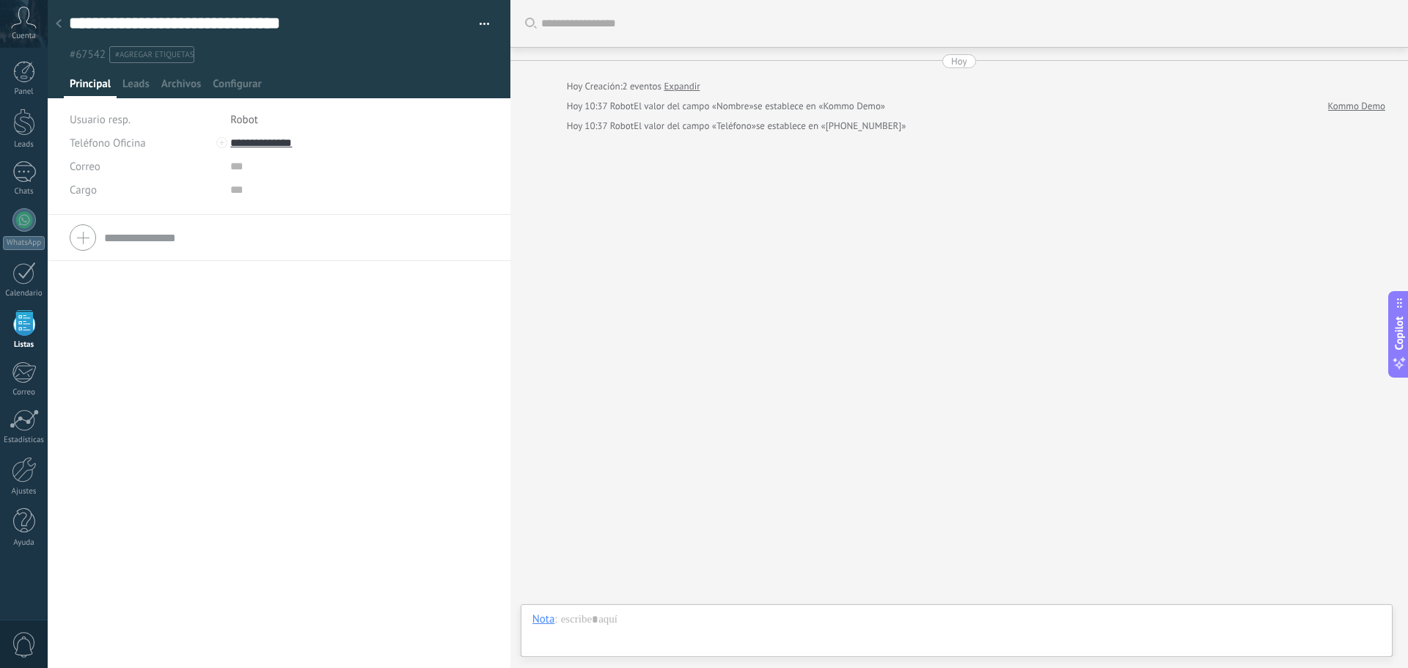
click at [26, 26] on icon at bounding box center [24, 18] width 26 height 22
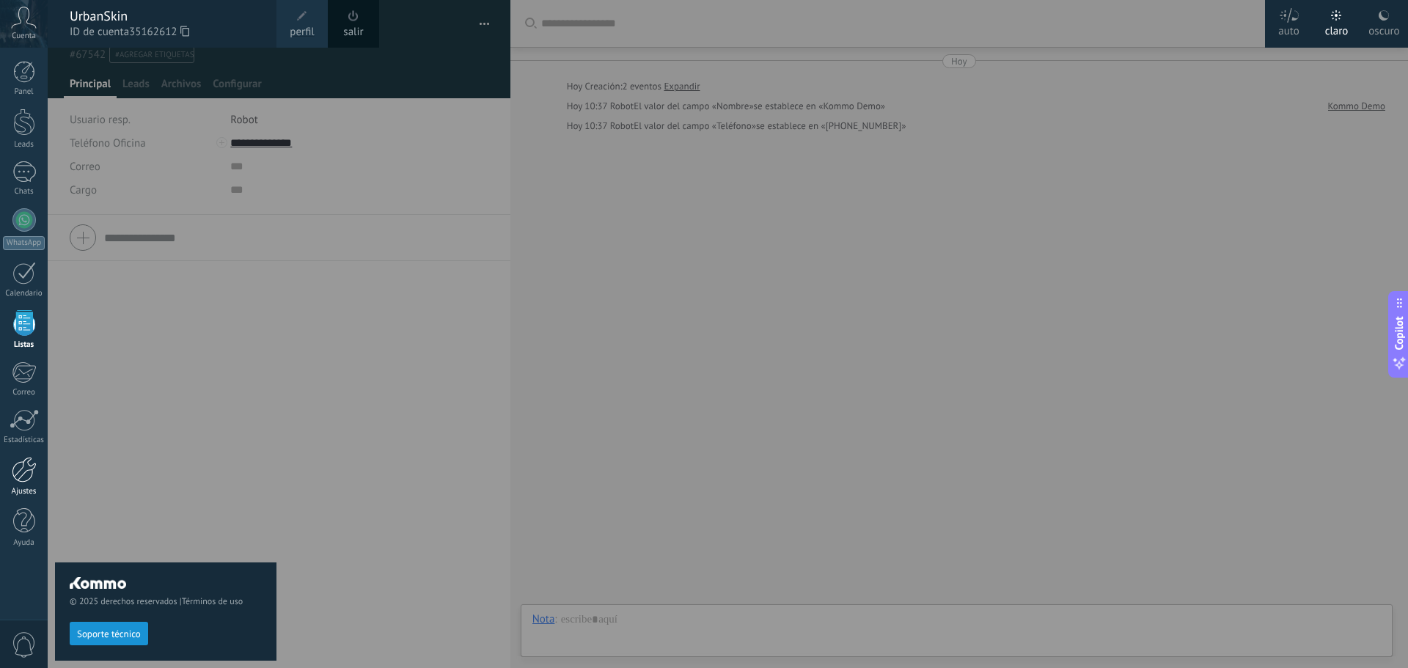
drag, startPoint x: 55, startPoint y: 485, endPoint x: 18, endPoint y: 480, distance: 36.9
click at [48, 485] on div "© 2025 derechos reservados | Términos de uso Soporte técnico auto claro oscuro …" at bounding box center [24, 334] width 48 height 668
click at [15, 480] on div at bounding box center [24, 470] width 25 height 26
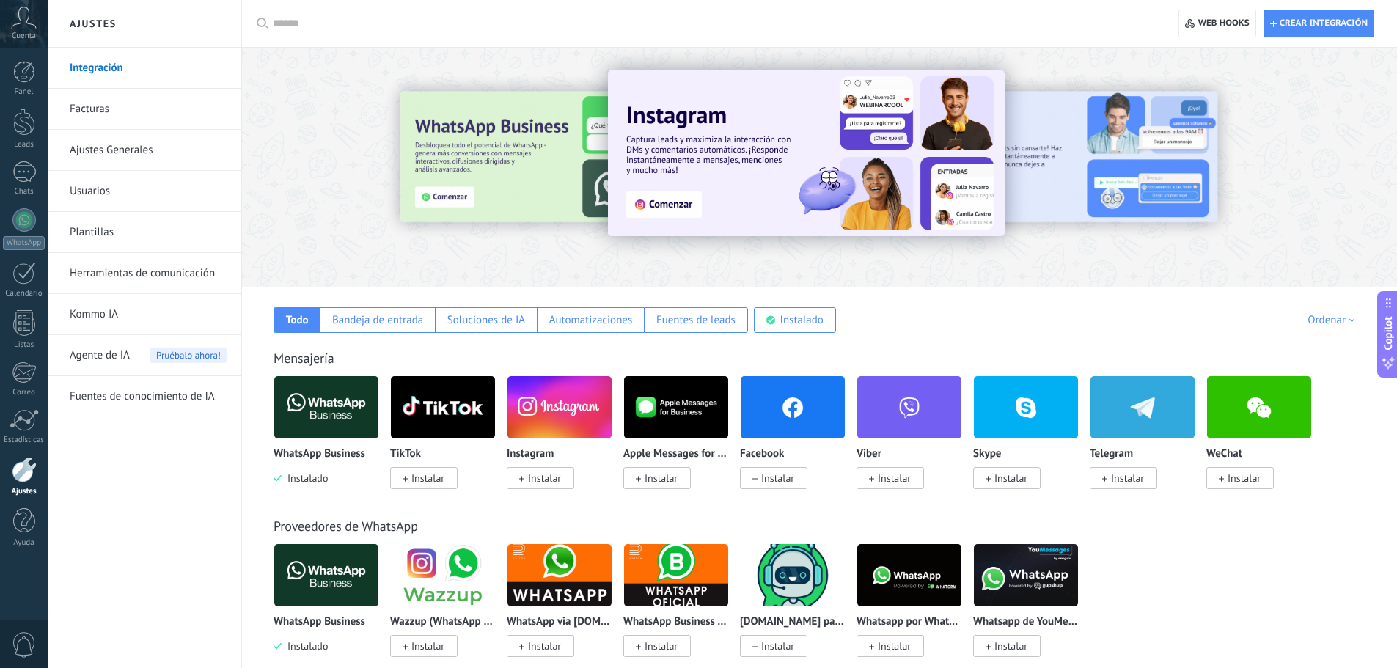
click at [293, 23] on input "text" at bounding box center [708, 23] width 871 height 15
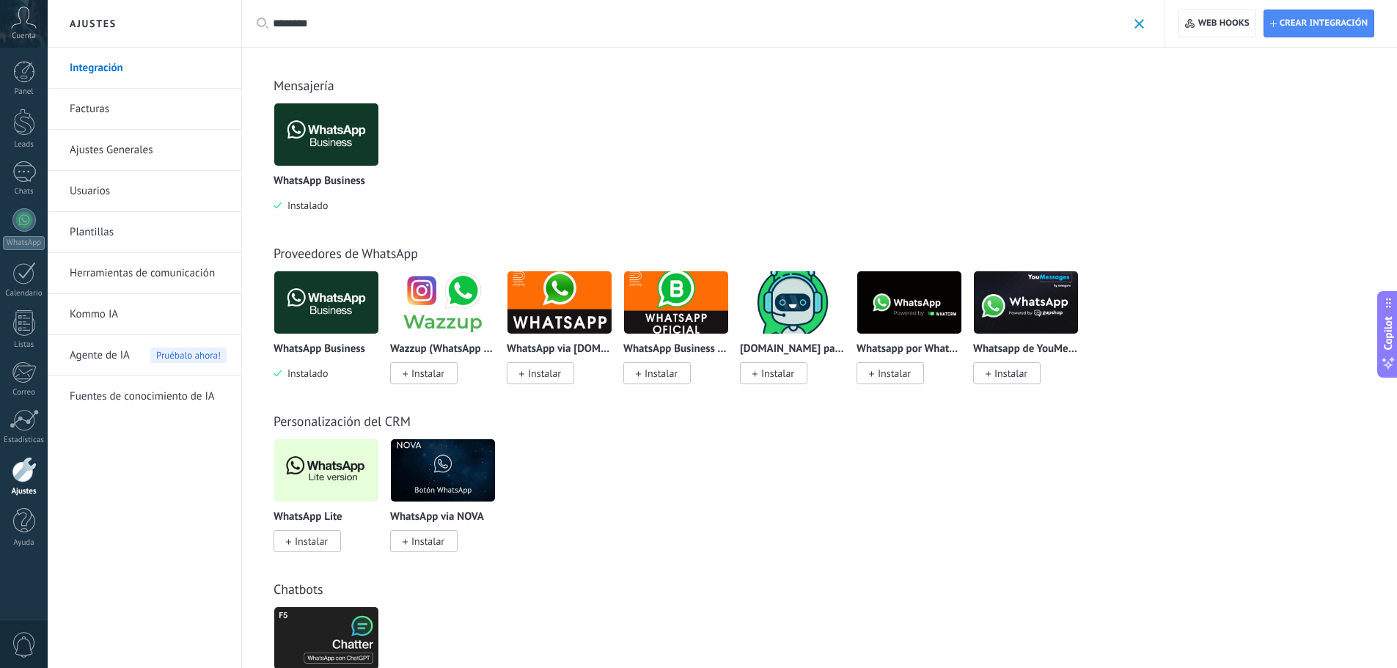
type input "********"
click at [319, 480] on img at bounding box center [326, 470] width 104 height 71
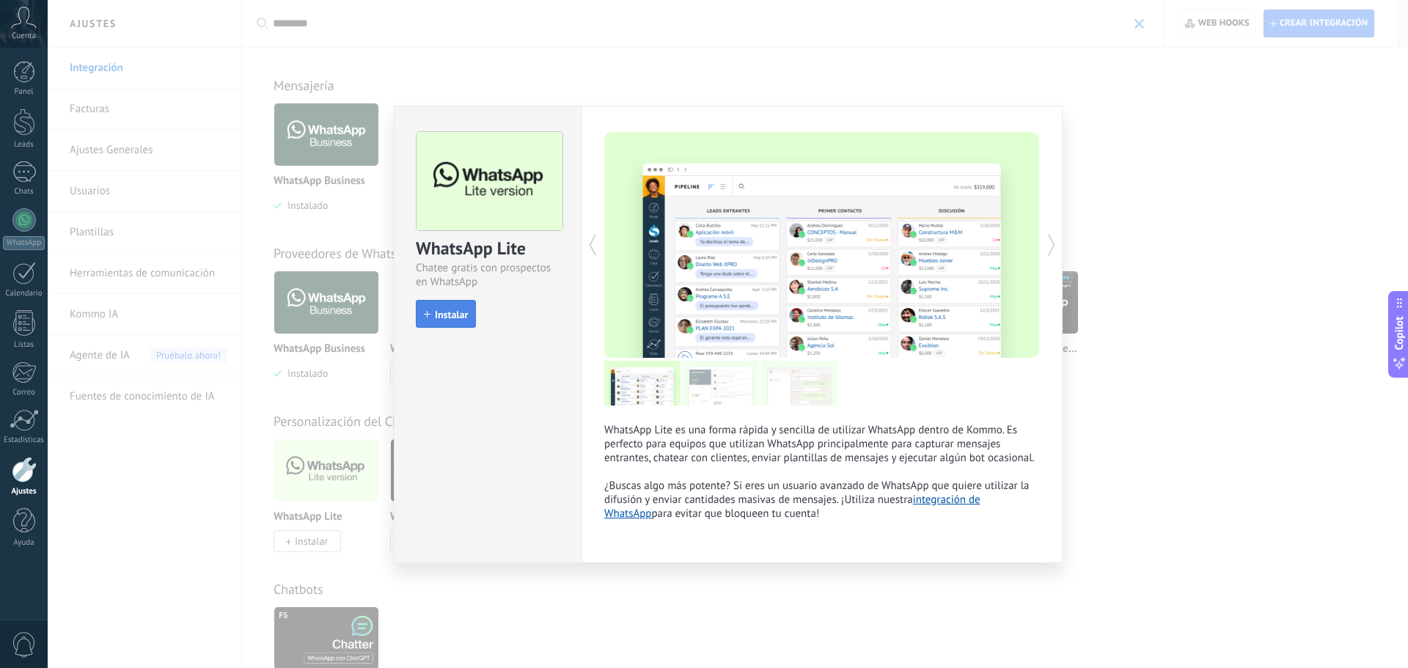
click at [443, 321] on button "Instalar" at bounding box center [446, 314] width 60 height 28
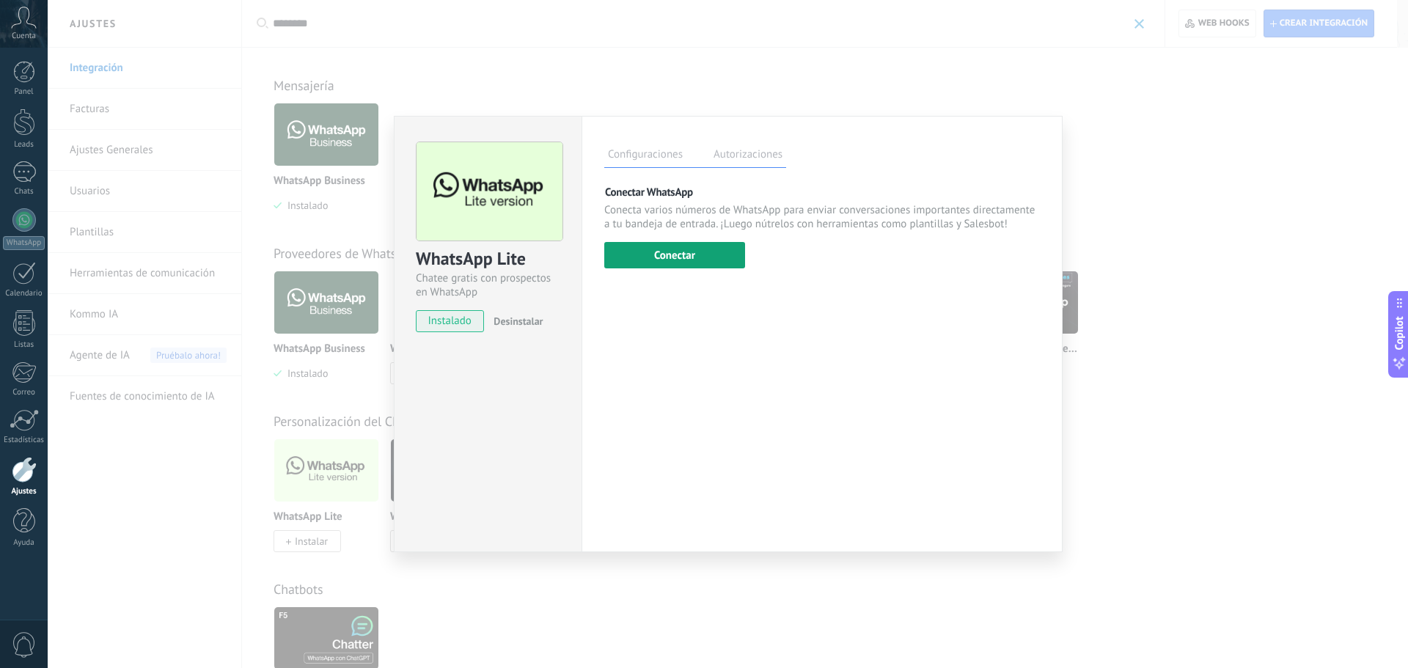
click at [695, 262] on button "Conectar" at bounding box center [674, 255] width 141 height 26
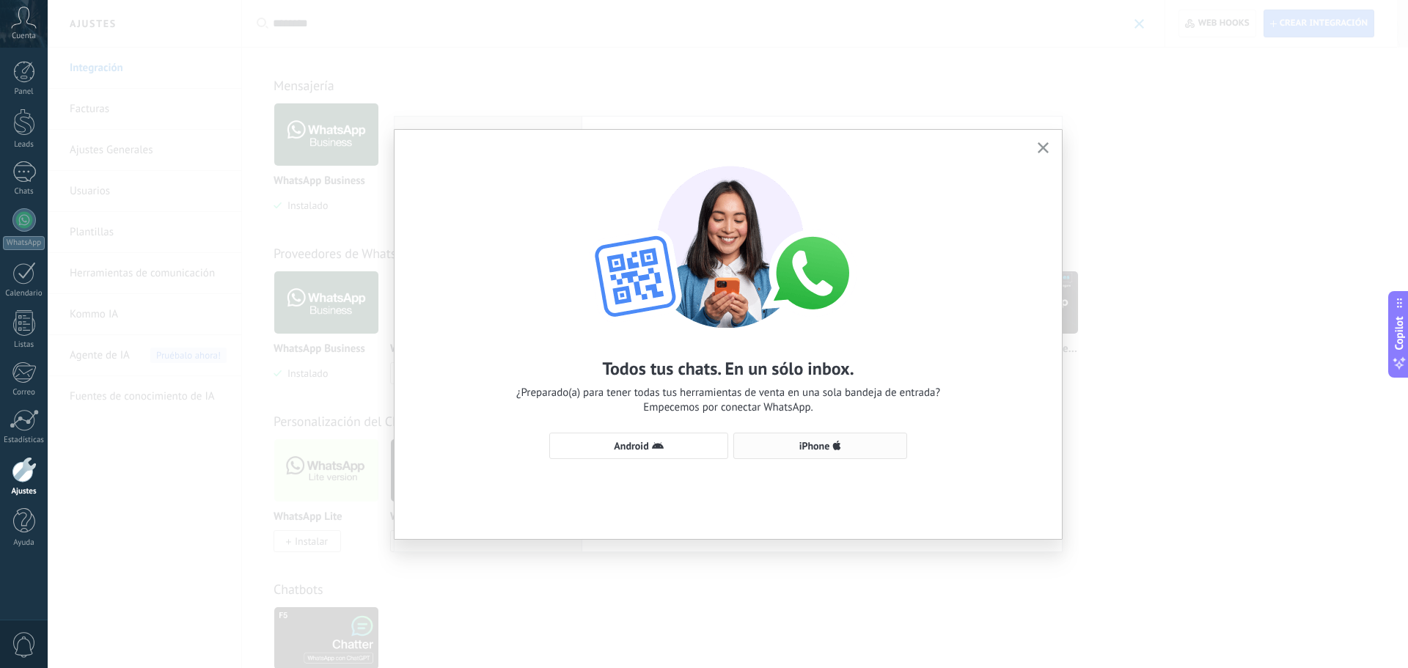
click at [805, 447] on span "iPhone" at bounding box center [814, 446] width 31 height 10
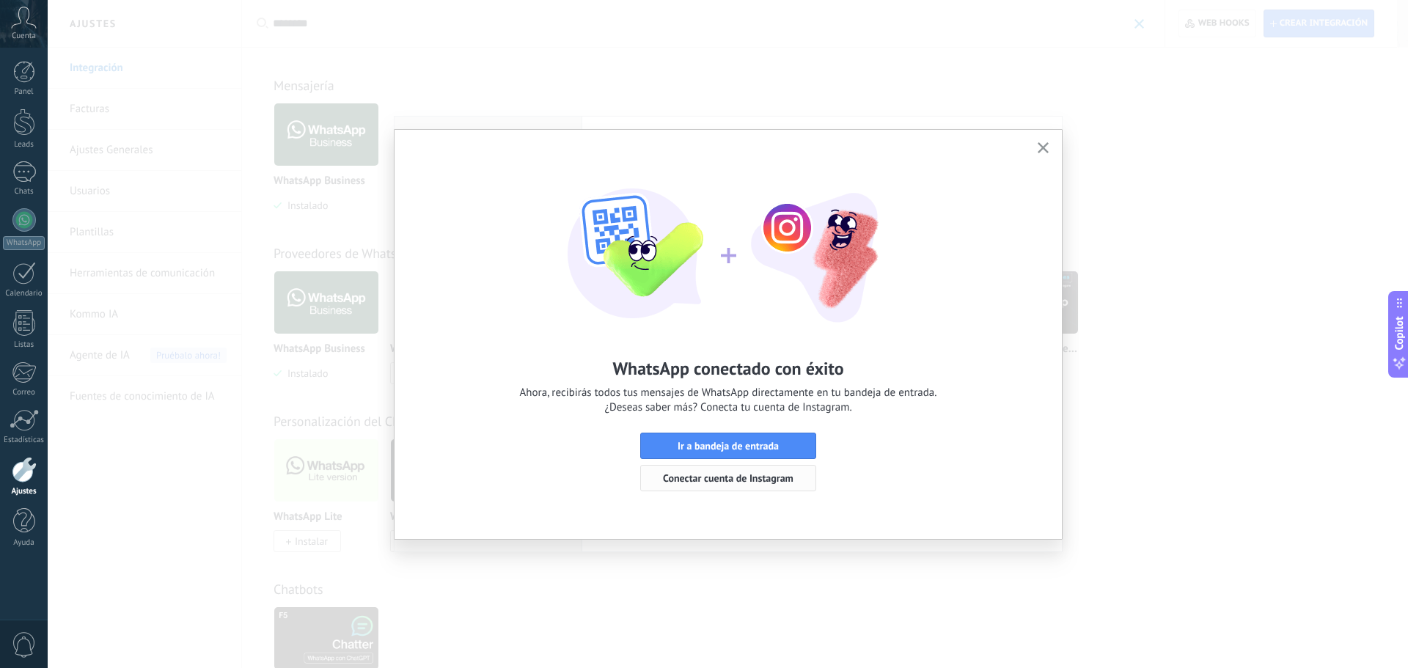
click at [738, 483] on span "Conectar cuenta de Instagram" at bounding box center [728, 478] width 131 height 10
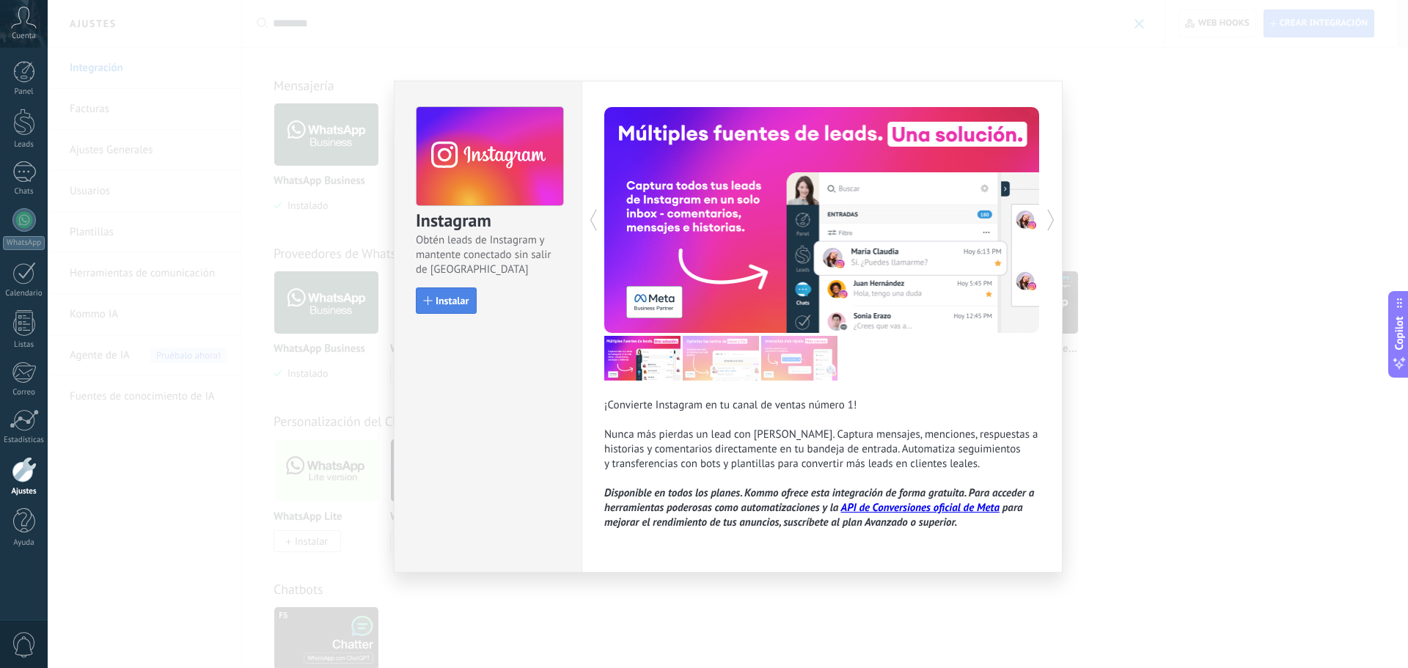
click at [466, 306] on span "Instalar" at bounding box center [452, 301] width 33 height 10
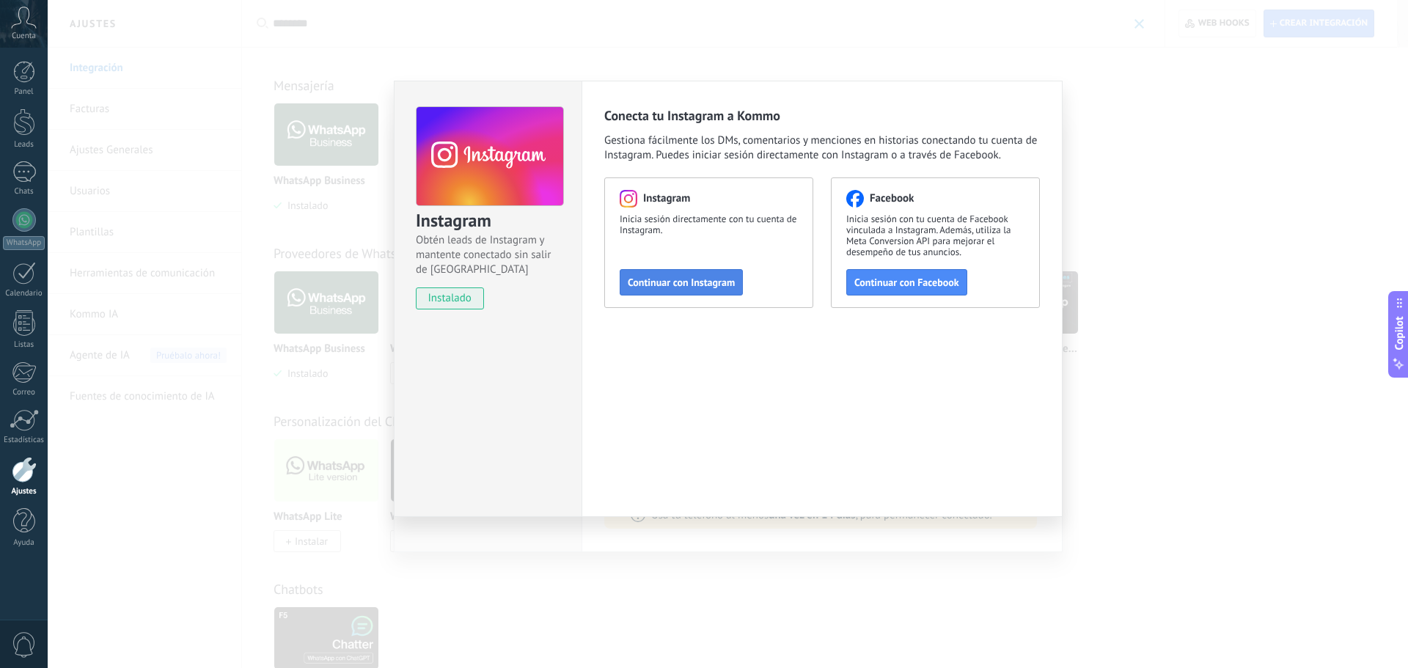
click at [701, 283] on span "Continuar con Instagram" at bounding box center [681, 282] width 107 height 10
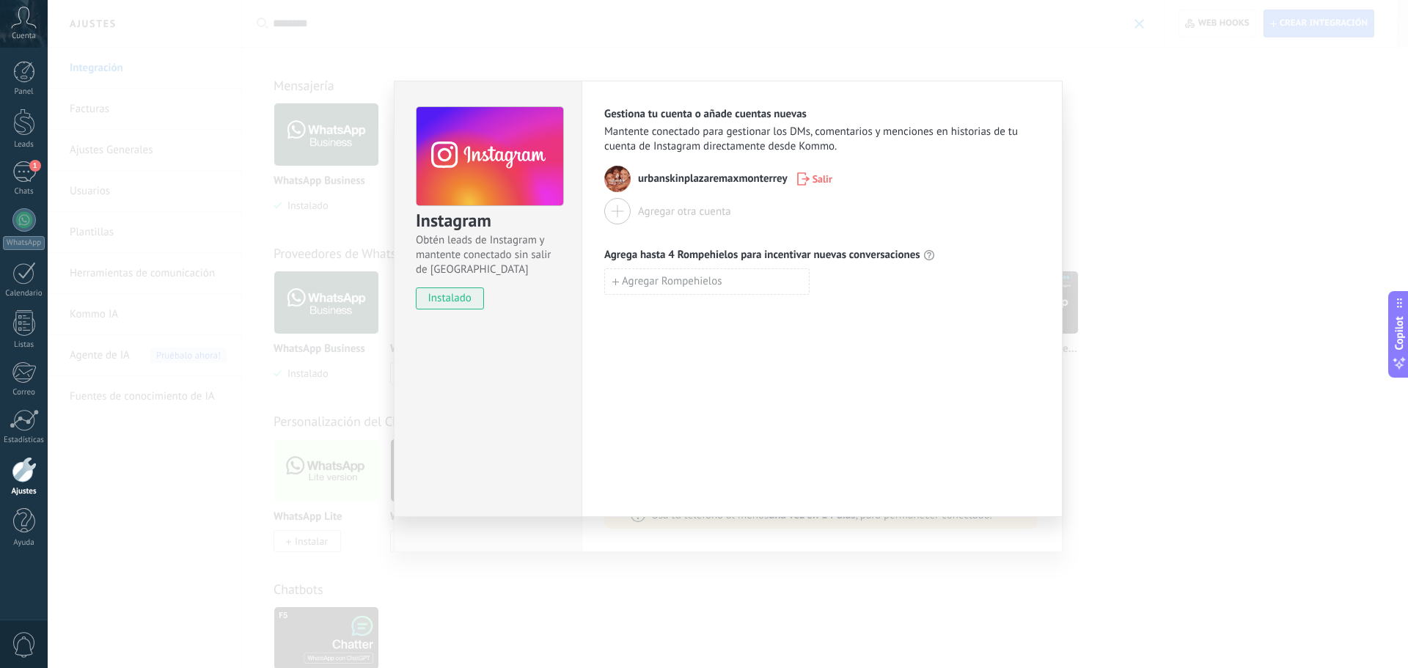
click at [1124, 190] on div "Instagram Obtén leads de Instagram y mantente conectado sin salir de Kommo inst…" at bounding box center [728, 334] width 1361 height 668
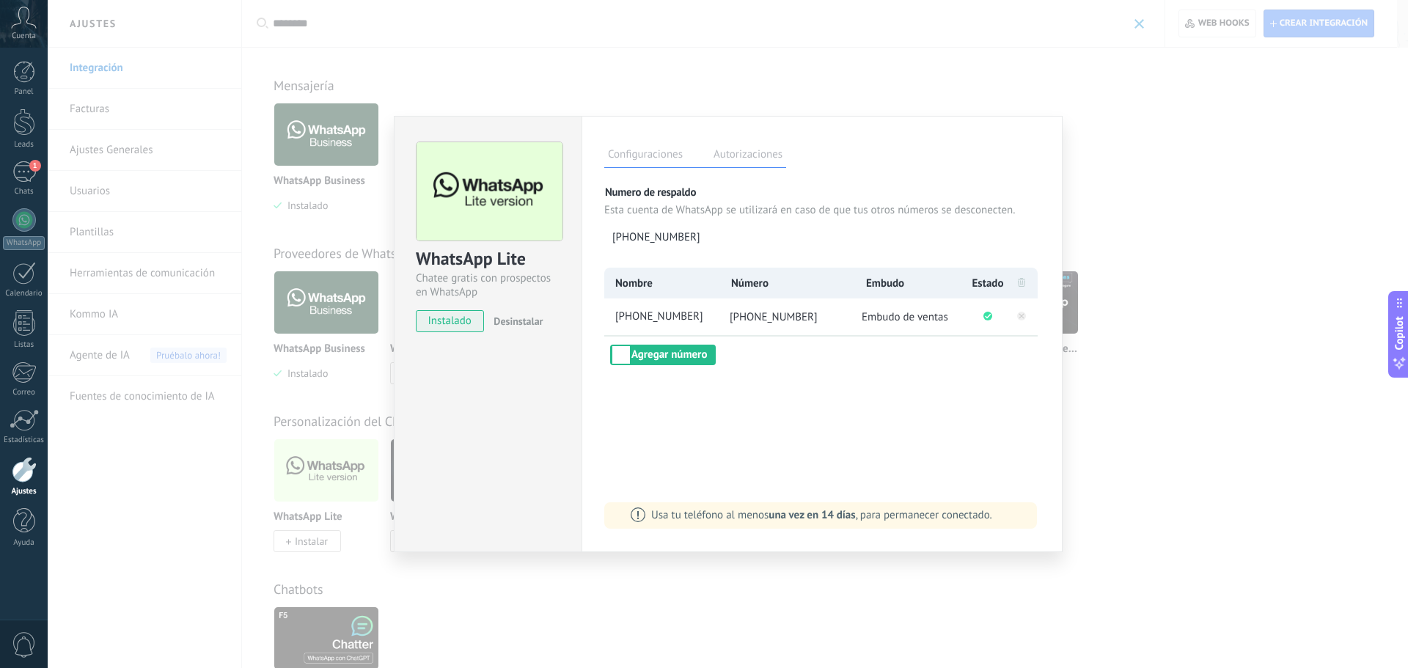
click at [1201, 251] on div "WhatsApp Lite Chatee gratis con prospectos en WhatsApp instalado Desinstalar Co…" at bounding box center [728, 334] width 1361 height 668
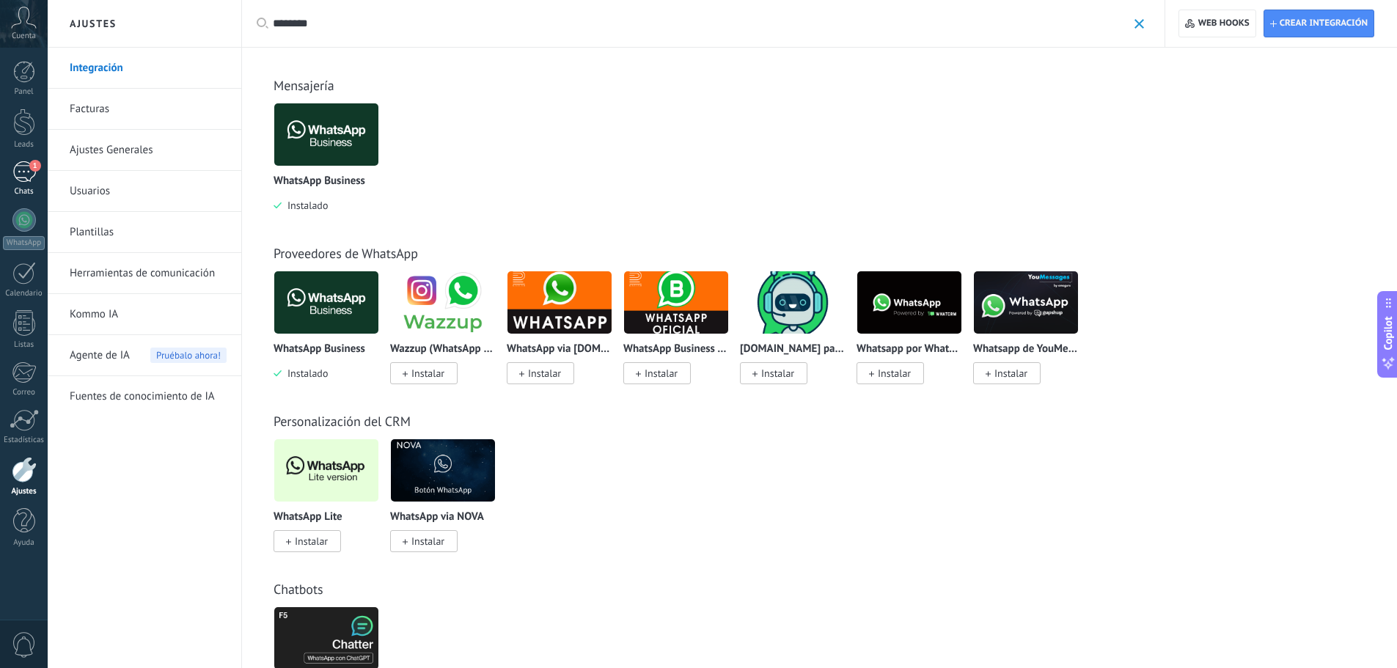
click at [29, 168] on span "1" at bounding box center [35, 166] width 12 height 12
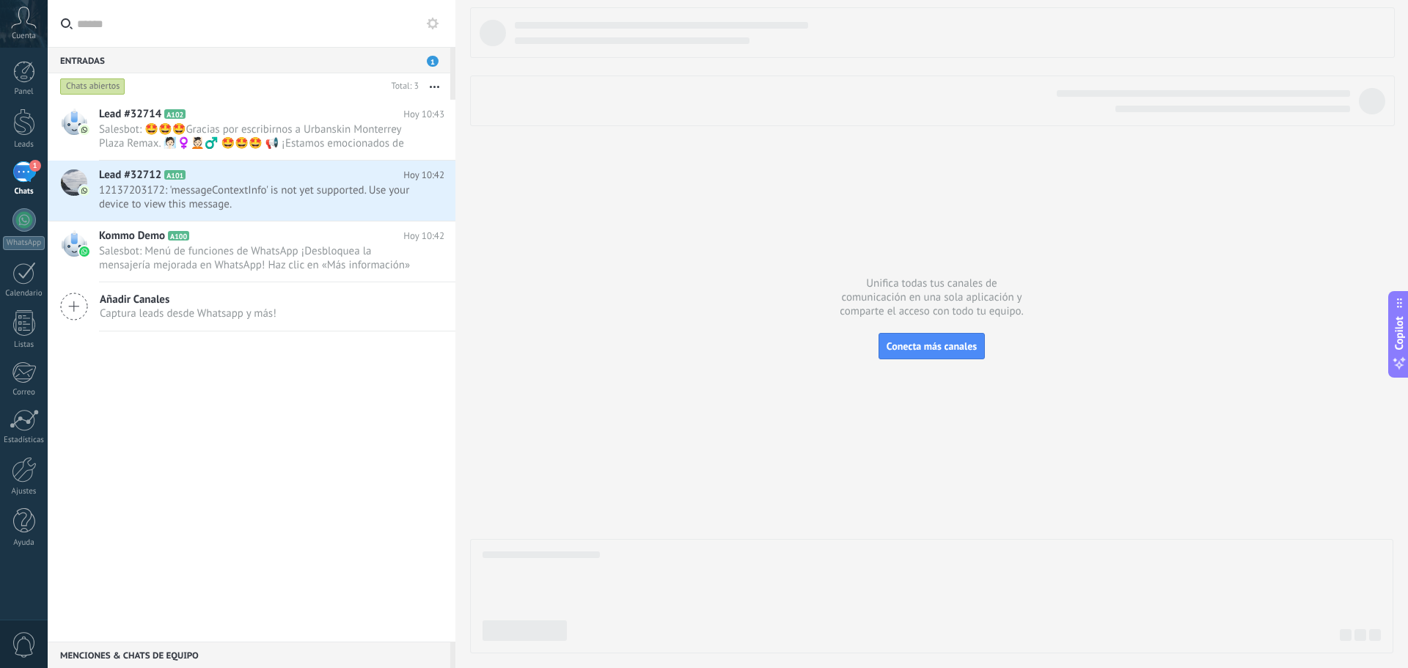
click at [34, 166] on span "1" at bounding box center [35, 166] width 12 height 12
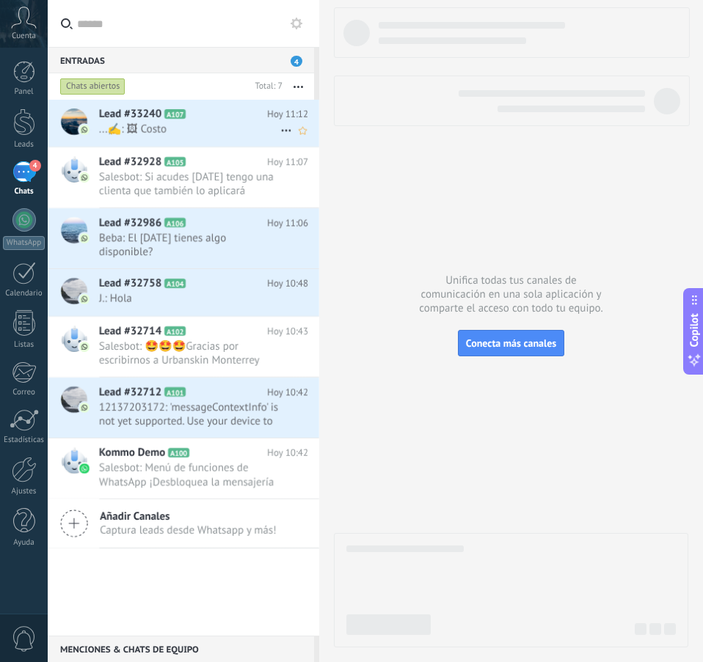
click at [248, 127] on span "...✍: 🖼 Costo" at bounding box center [189, 129] width 181 height 14
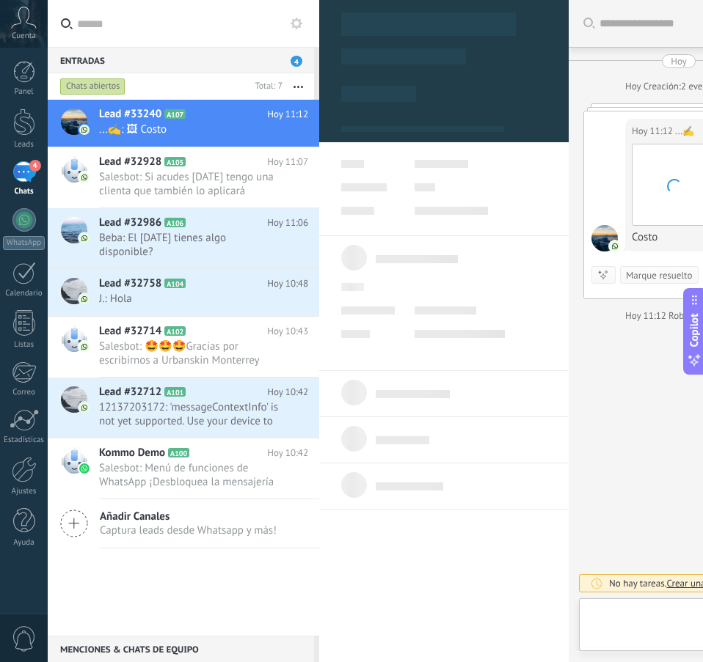
type textarea "**********"
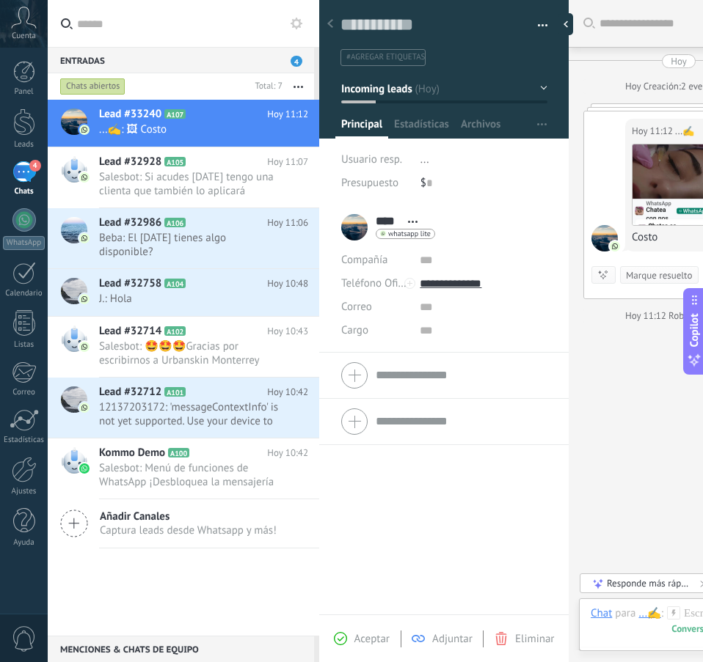
drag, startPoint x: 569, startPoint y: 326, endPoint x: 539, endPoint y: 327, distance: 30.1
click at [539, 327] on div "Guardar y crear Imprimir Administrar etiquetas" at bounding box center [511, 331] width 384 height 662
click at [567, 25] on div at bounding box center [569, 24] width 22 height 22
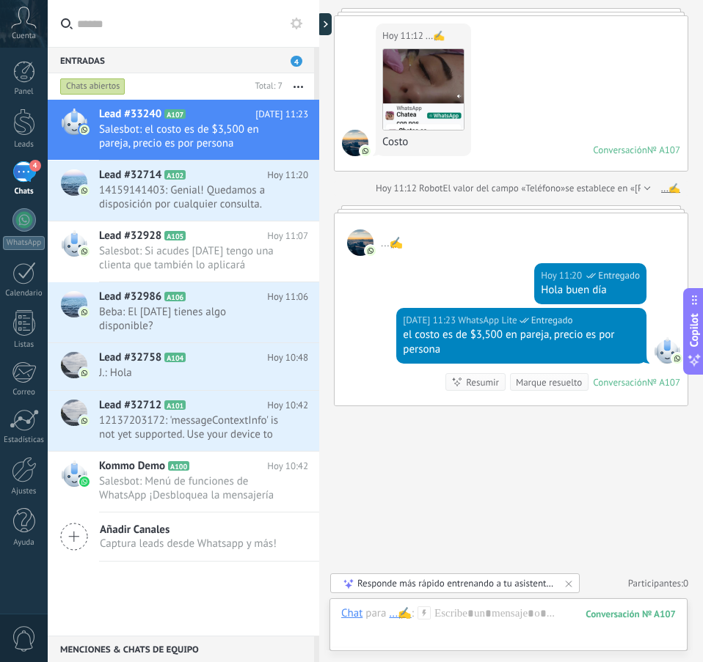
scroll to position [140, 0]
